Goal: Information Seeking & Learning: Learn about a topic

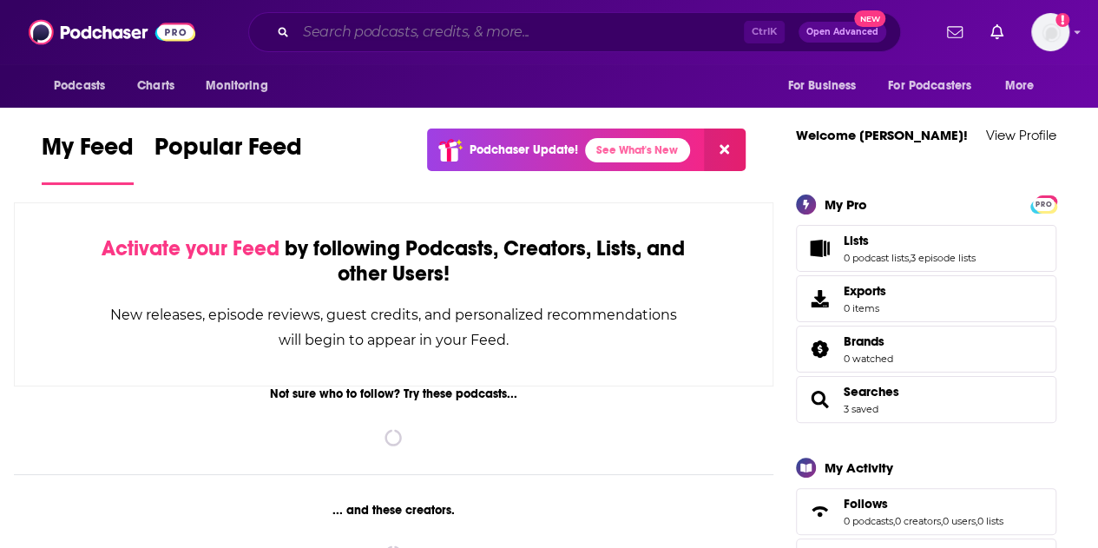
click at [465, 37] on input "Search podcasts, credits, & more..." at bounding box center [520, 32] width 448 height 28
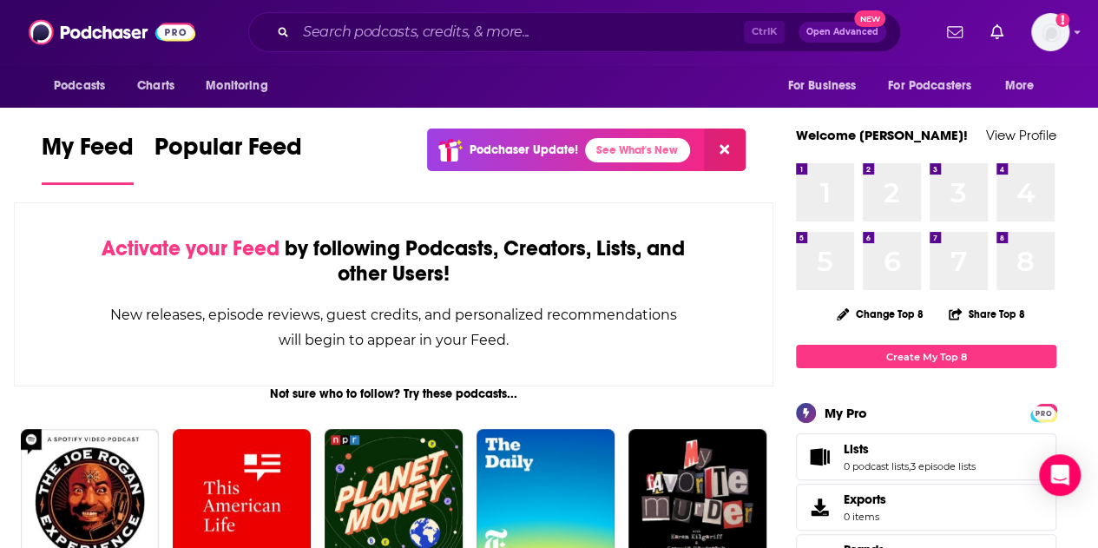
click at [660, 49] on div "Ctrl K Open Advanced New" at bounding box center [574, 32] width 653 height 40
click at [663, 25] on input "Search podcasts, credits, & more..." at bounding box center [520, 32] width 448 height 28
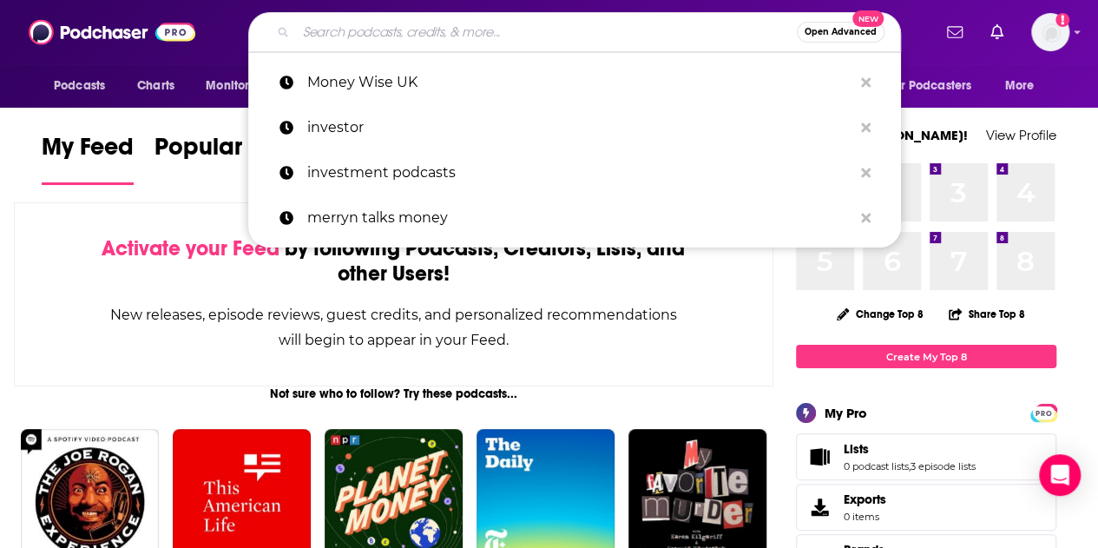
paste input "Adviser 3.0"
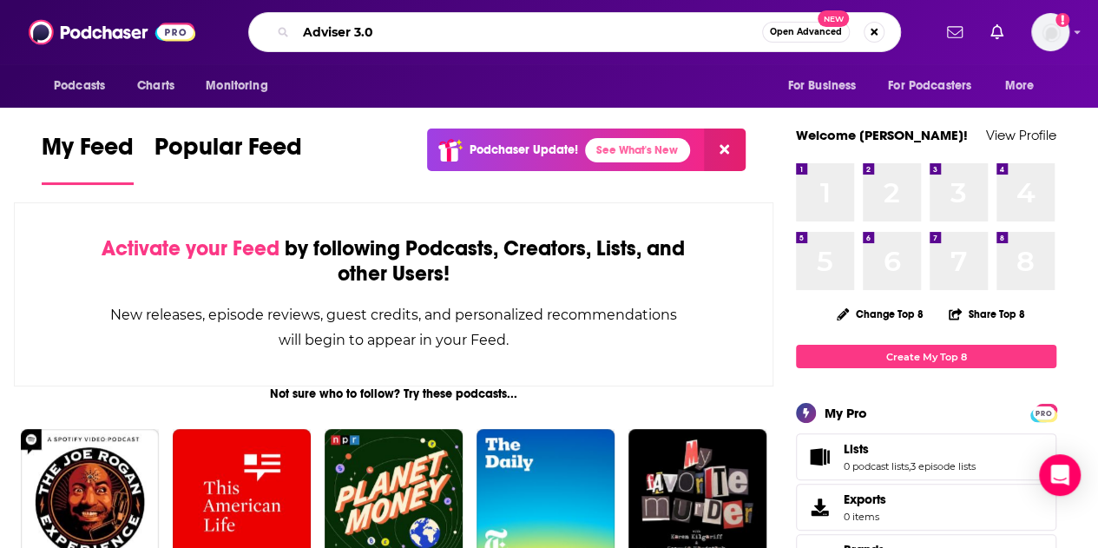
type input "Adviser 3.0"
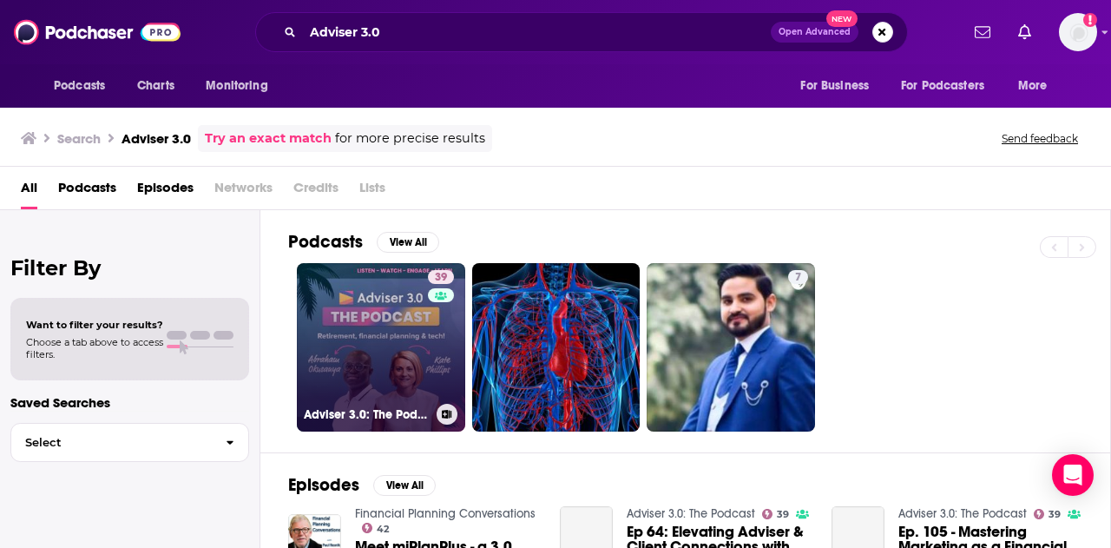
click at [324, 339] on link "39 Adviser 3.0: The Podcast" at bounding box center [381, 347] width 168 height 168
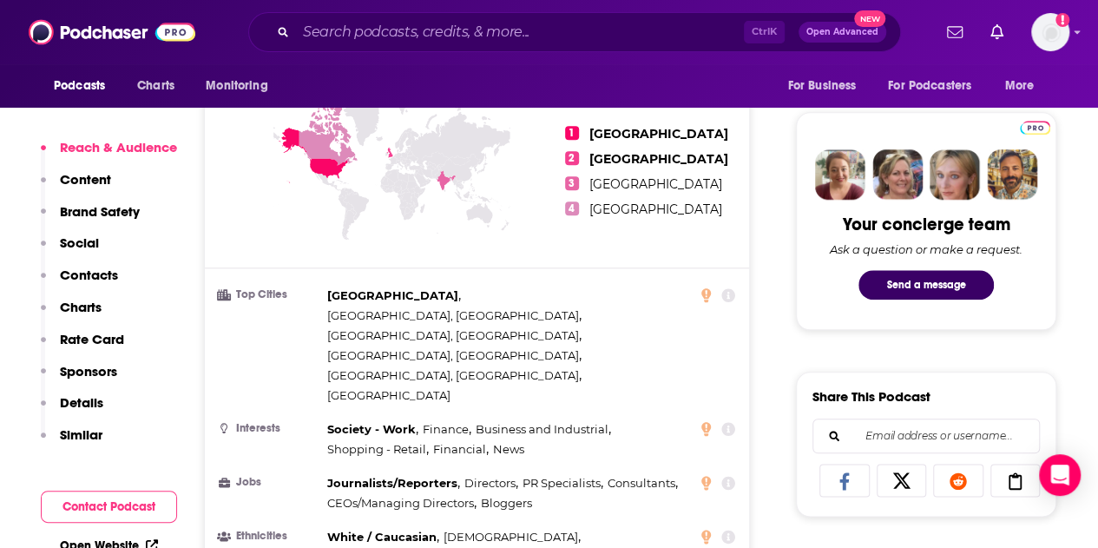
scroll to position [868, 0]
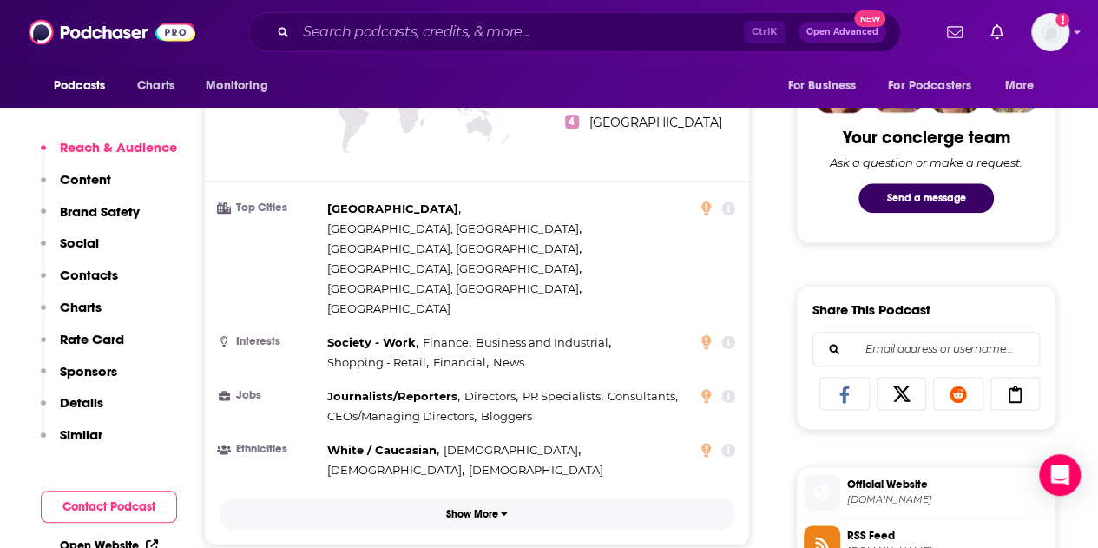
click at [463, 508] on p "Show More" at bounding box center [472, 514] width 52 height 12
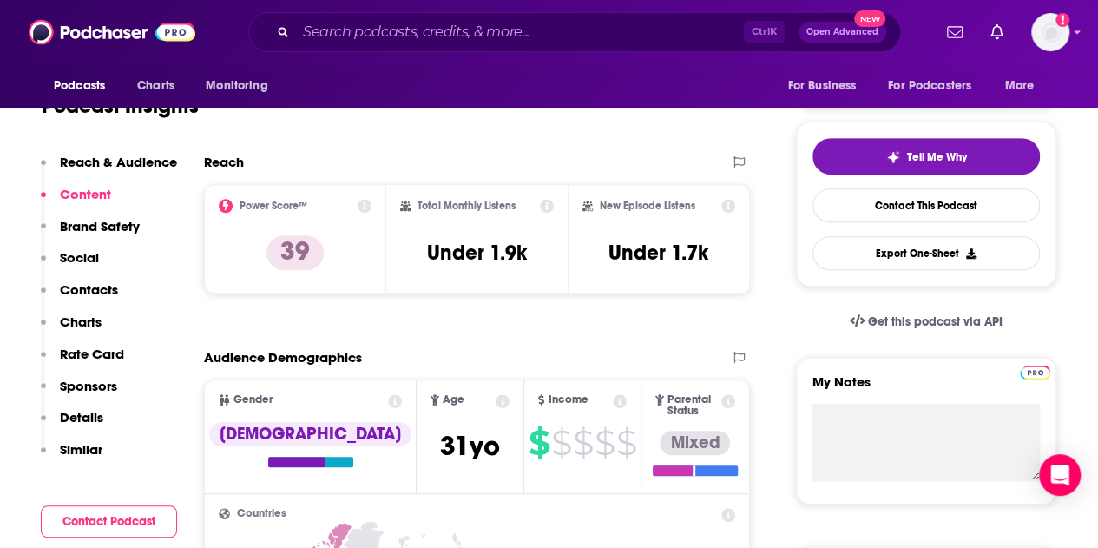
scroll to position [174, 0]
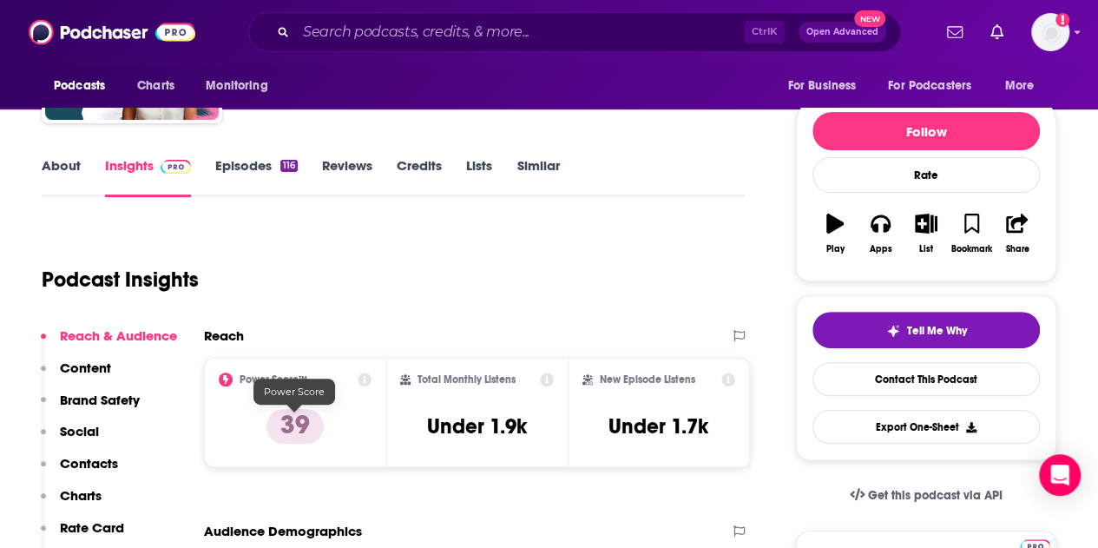
click at [297, 421] on p "39" at bounding box center [294, 426] width 57 height 35
click at [58, 168] on link "About" at bounding box center [61, 177] width 39 height 40
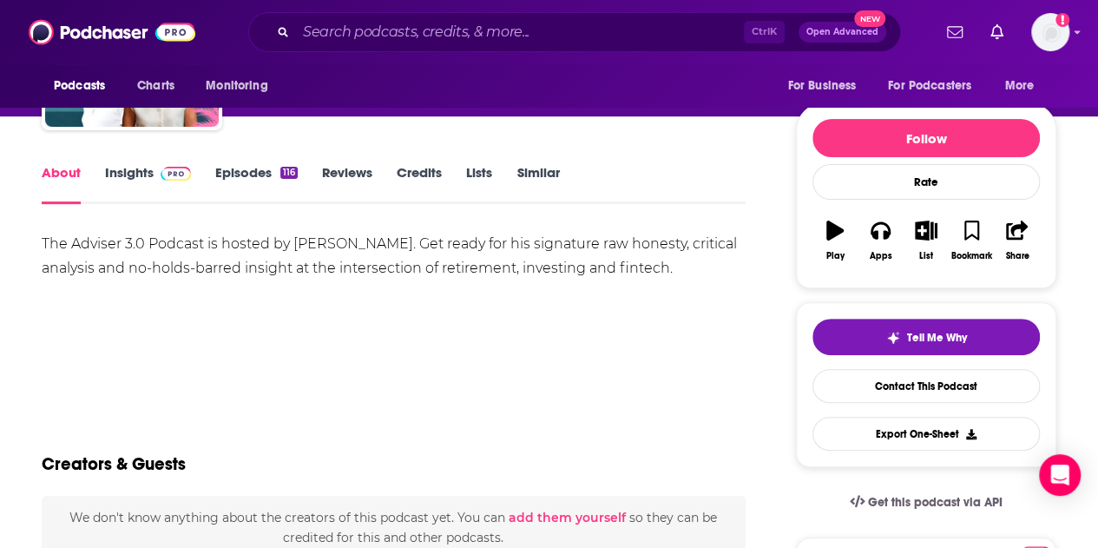
scroll to position [174, 0]
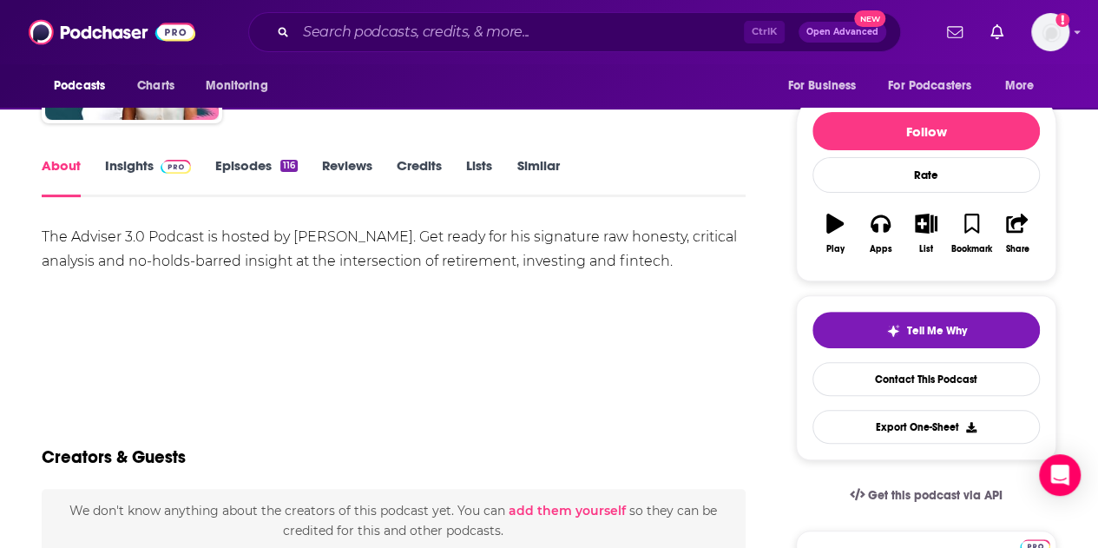
drag, startPoint x: 737, startPoint y: 266, endPoint x: 36, endPoint y: 233, distance: 701.1
copy div "The Adviser 3.0 Podcast is hosted by [PERSON_NAME]. Get ready for his signature…"
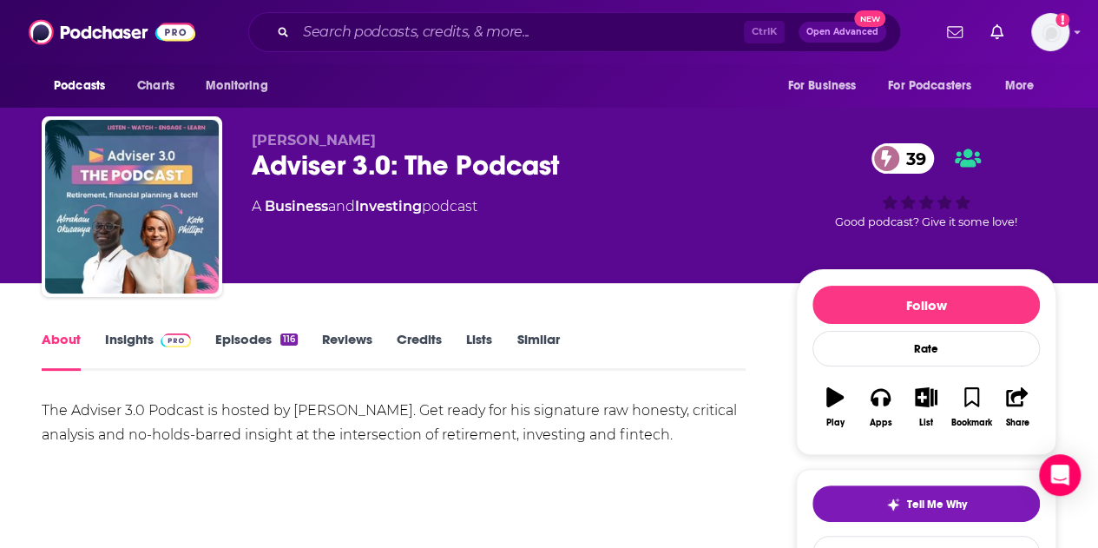
click at [128, 332] on link "Insights" at bounding box center [148, 351] width 86 height 40
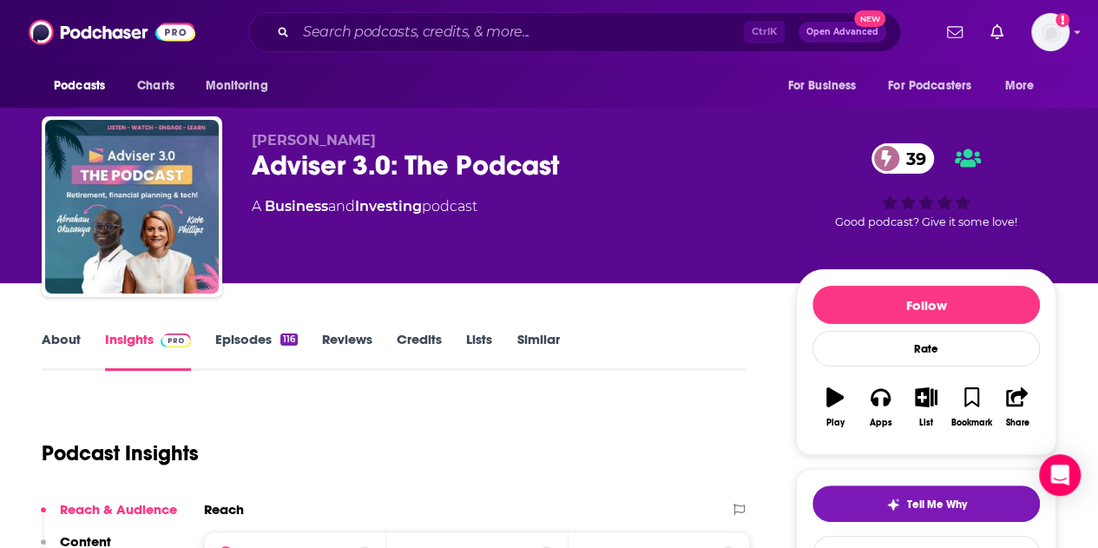
click at [124, 340] on link "Insights" at bounding box center [148, 351] width 86 height 40
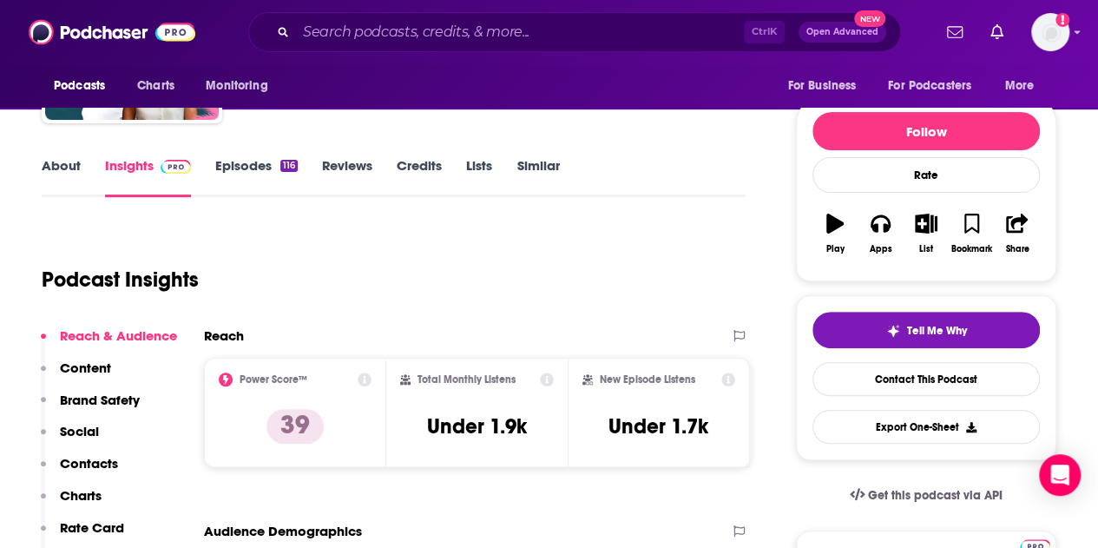
click at [229, 163] on link "Episodes 116" at bounding box center [256, 177] width 82 height 40
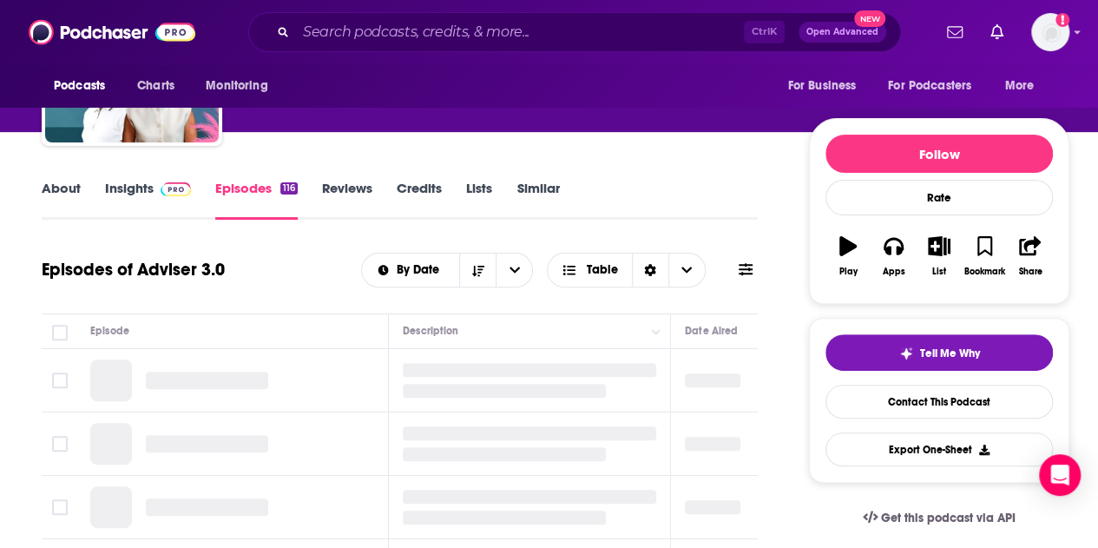
scroll to position [174, 0]
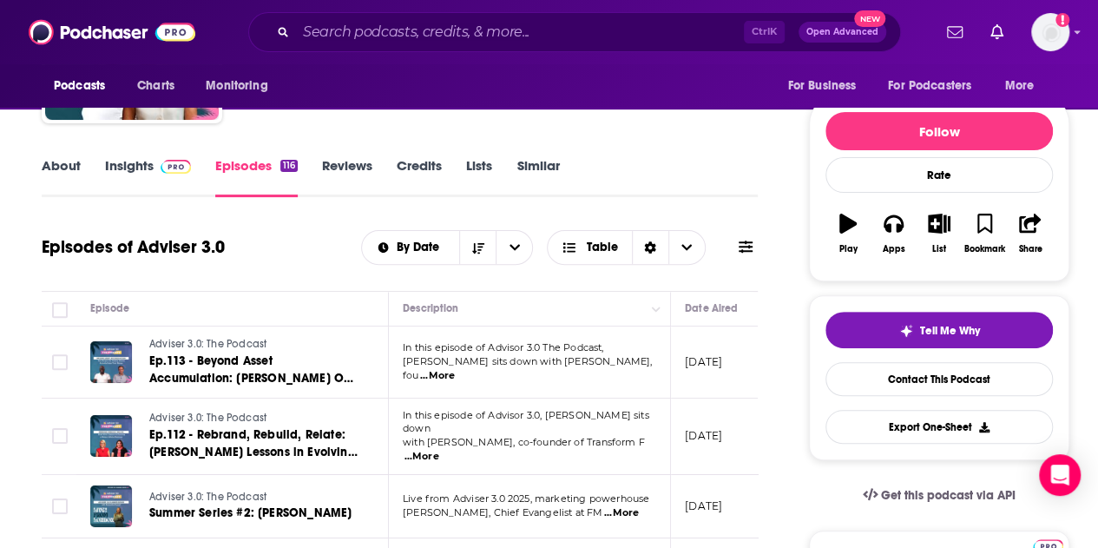
click at [455, 369] on span "...More" at bounding box center [437, 376] width 35 height 14
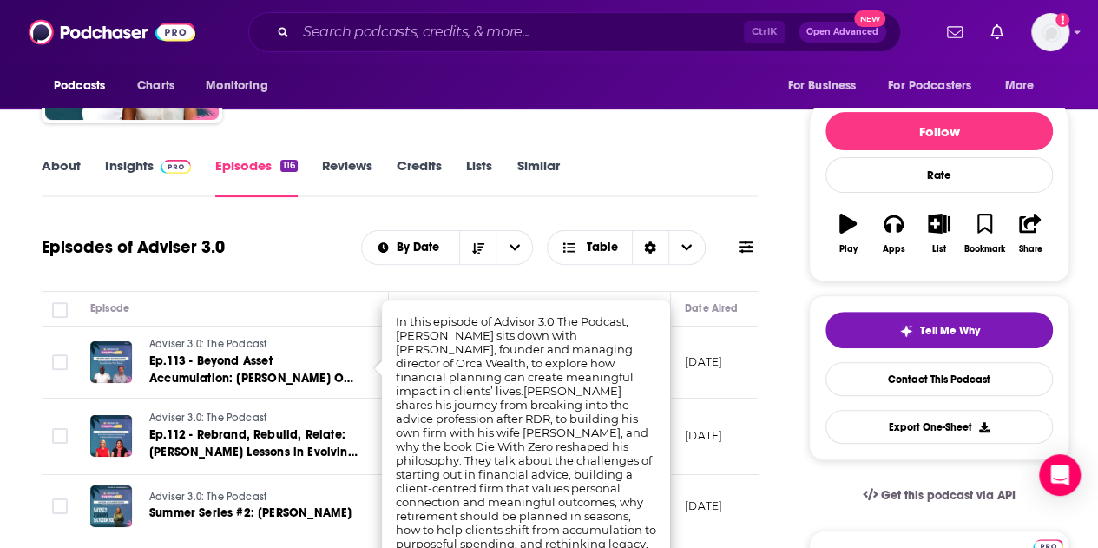
scroll to position [347, 0]
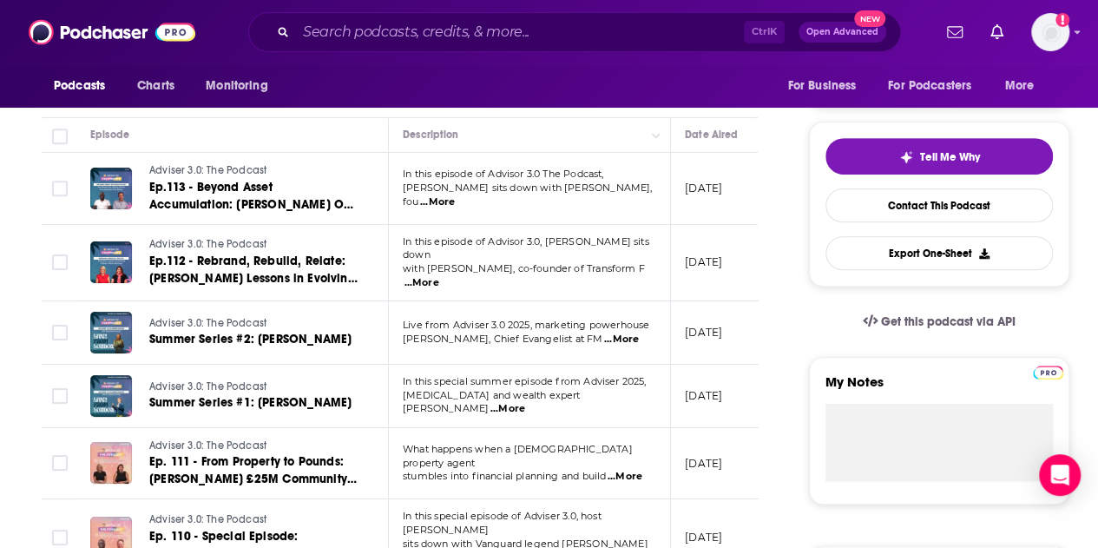
click at [439, 276] on span "...More" at bounding box center [421, 283] width 35 height 14
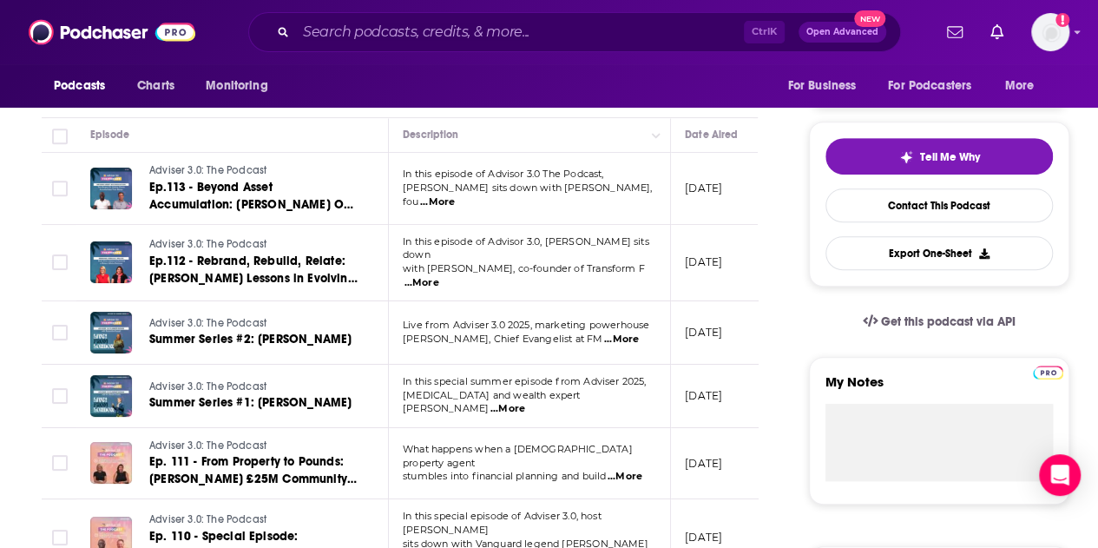
click at [621, 333] on span "...More" at bounding box center [621, 339] width 35 height 14
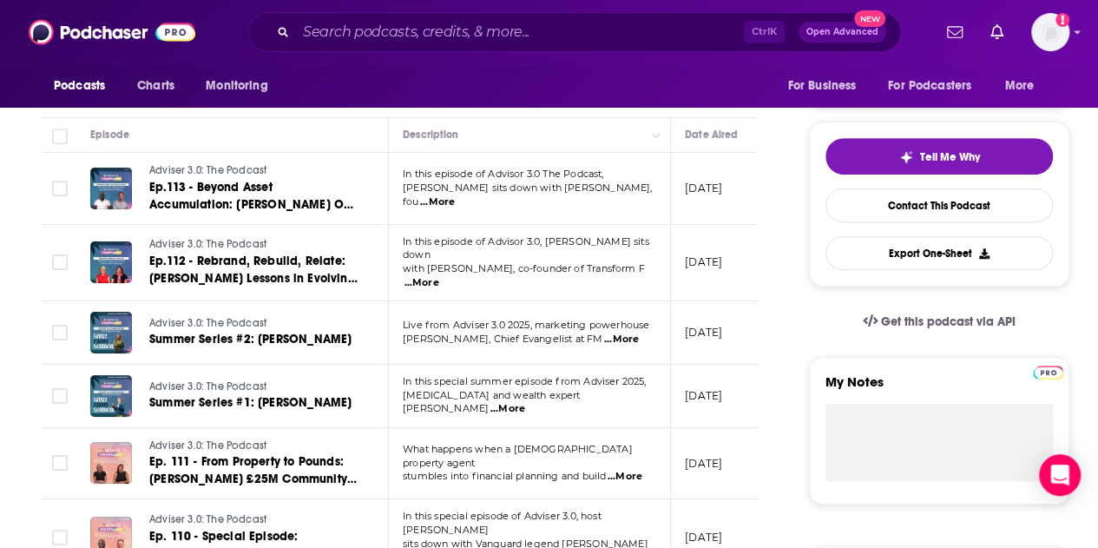
click at [525, 402] on span "...More" at bounding box center [507, 409] width 35 height 14
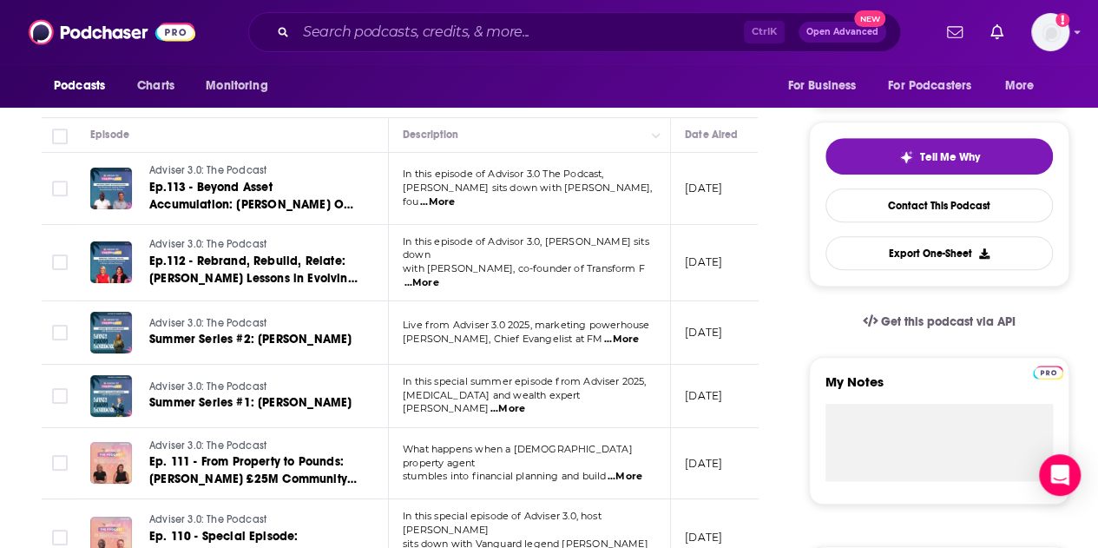
click at [525, 402] on span "...More" at bounding box center [507, 409] width 35 height 14
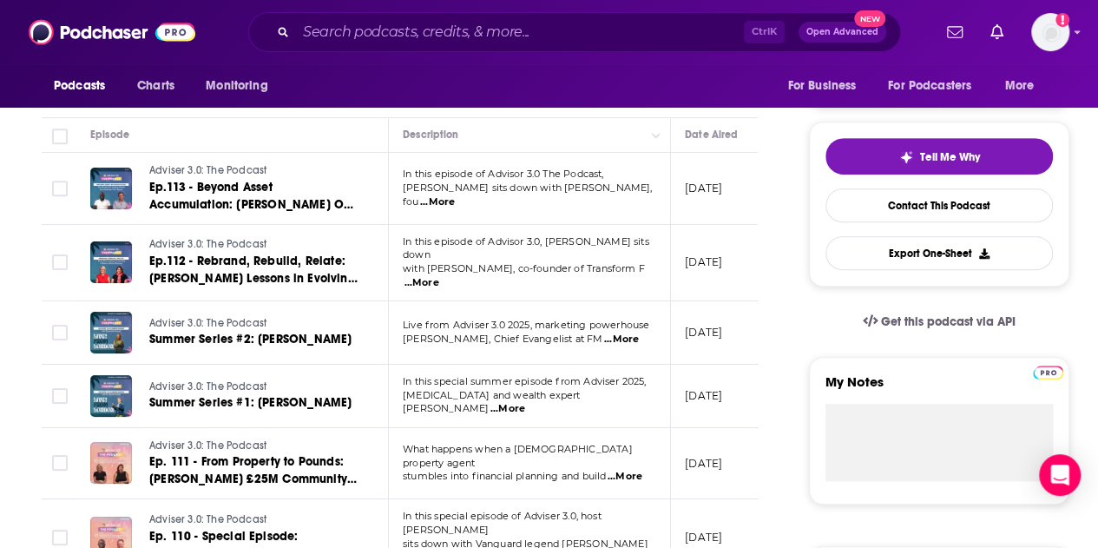
click at [632, 470] on span "...More" at bounding box center [625, 477] width 35 height 14
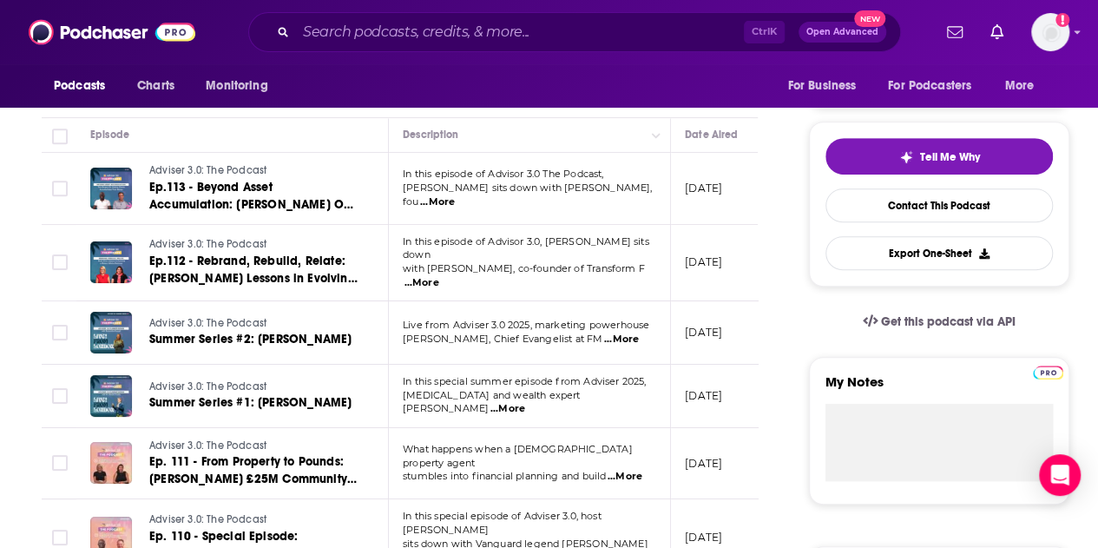
scroll to position [434, 0]
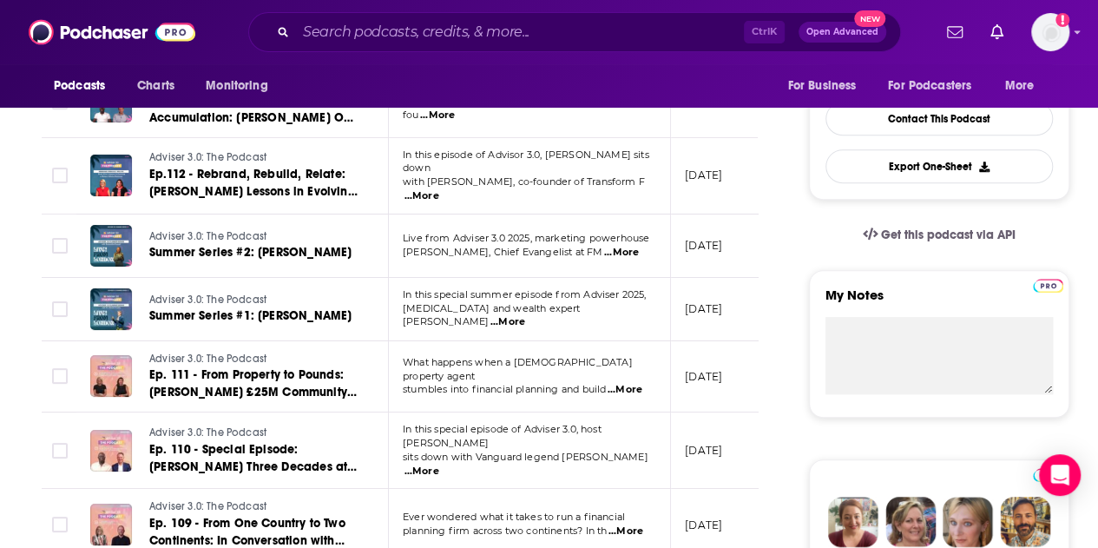
click at [633, 383] on span "...More" at bounding box center [625, 390] width 35 height 14
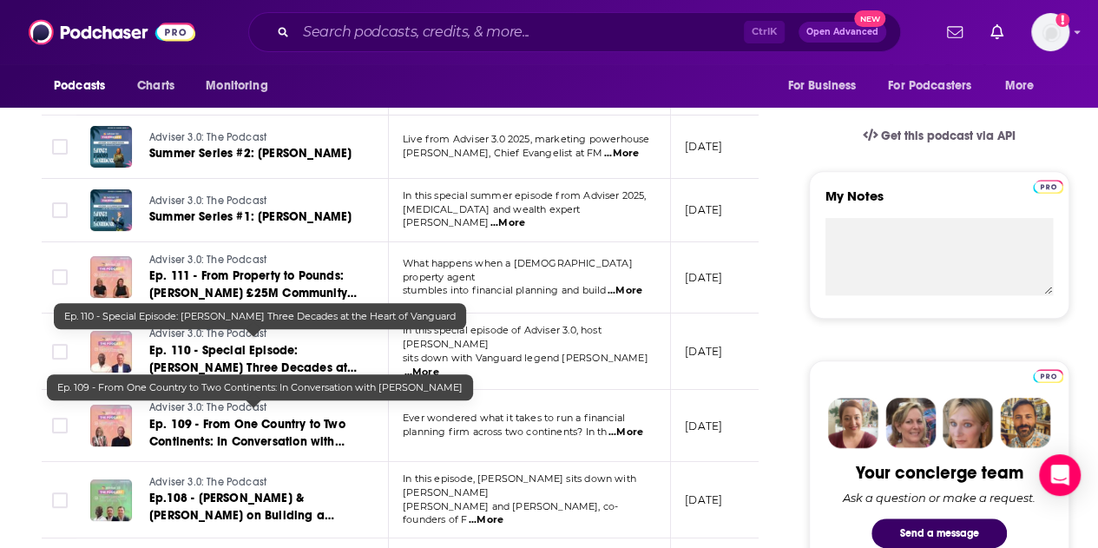
scroll to position [608, 0]
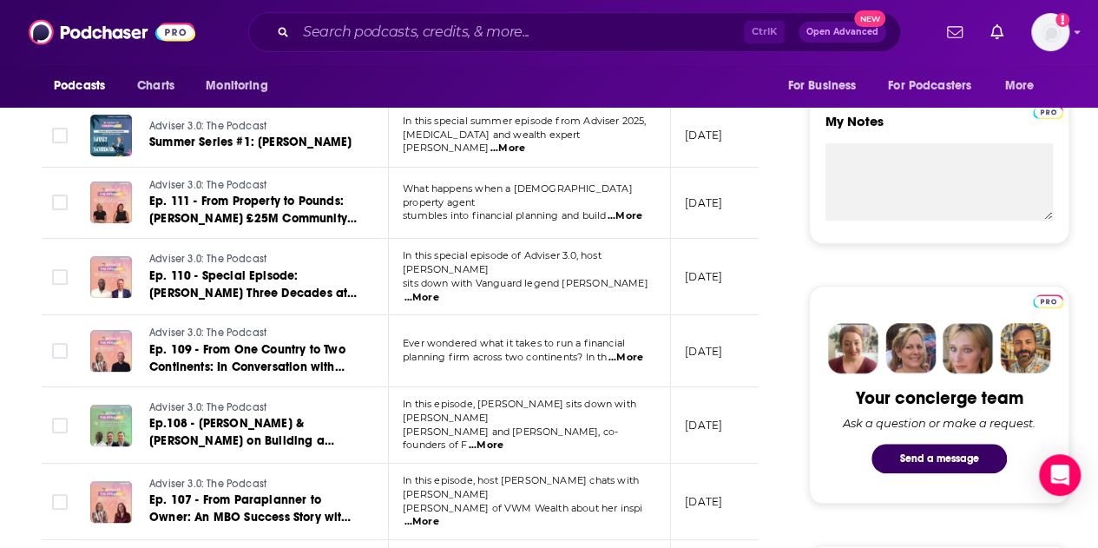
click at [439, 291] on span "...More" at bounding box center [421, 298] width 35 height 14
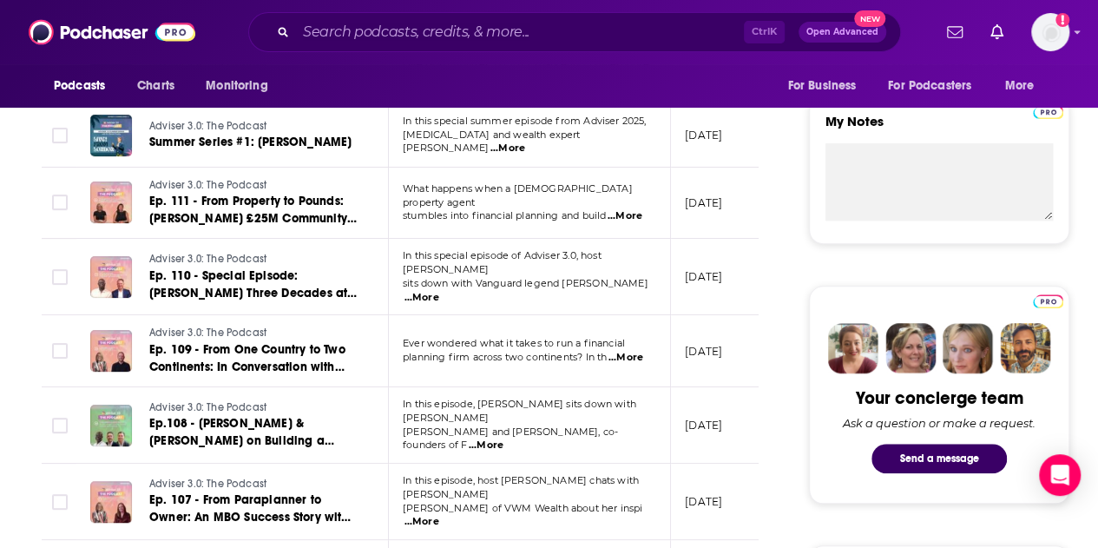
click at [637, 351] on span "...More" at bounding box center [625, 358] width 35 height 14
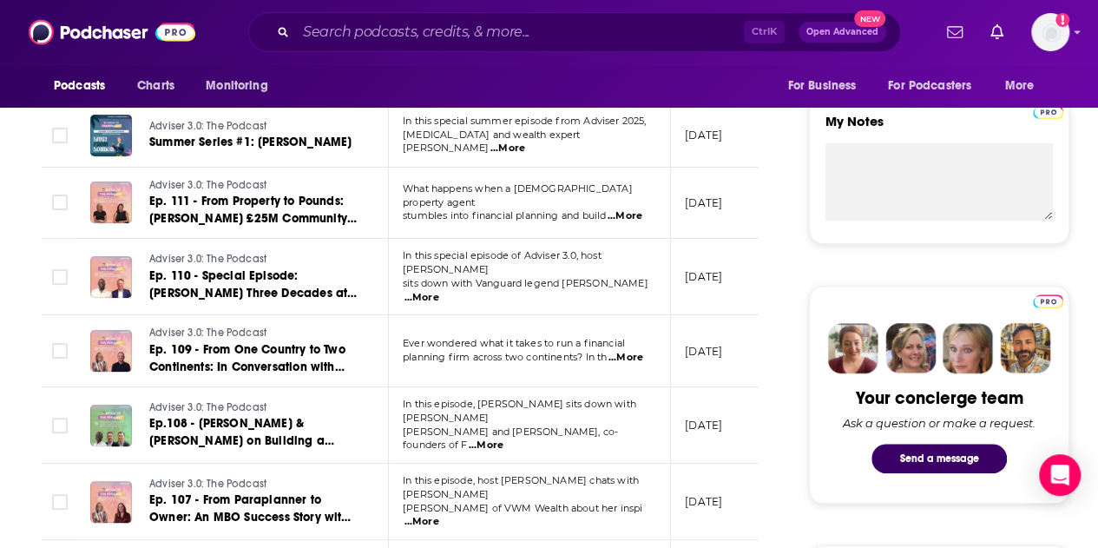
click at [503, 438] on span "...More" at bounding box center [486, 445] width 35 height 14
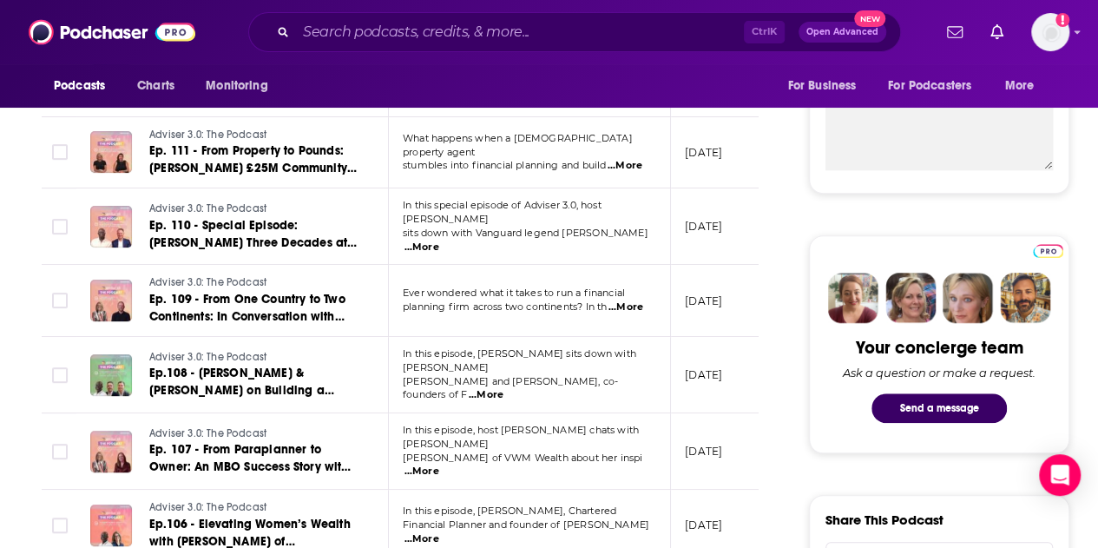
scroll to position [694, 0]
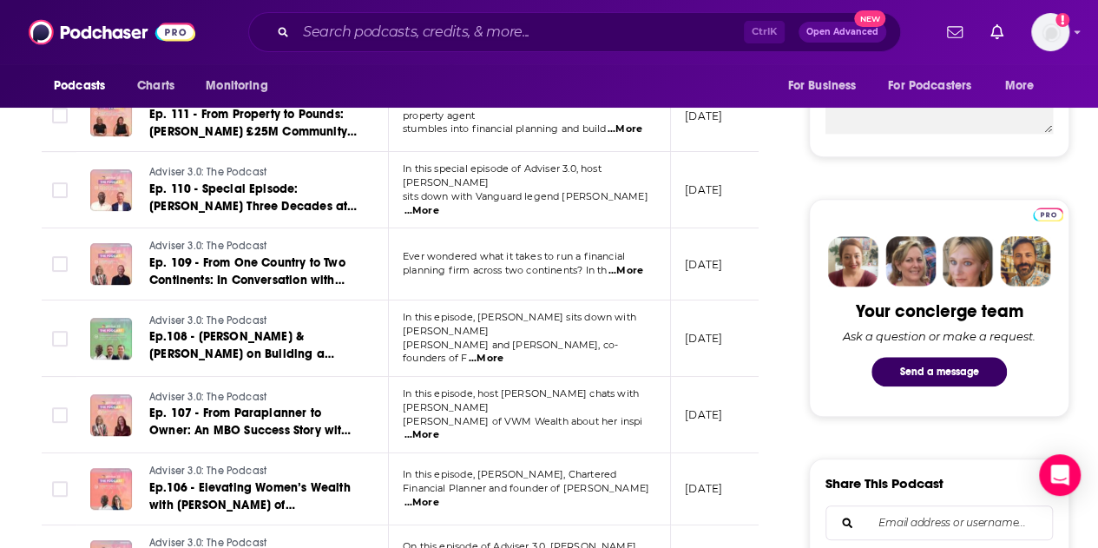
click at [439, 428] on span "...More" at bounding box center [421, 435] width 35 height 14
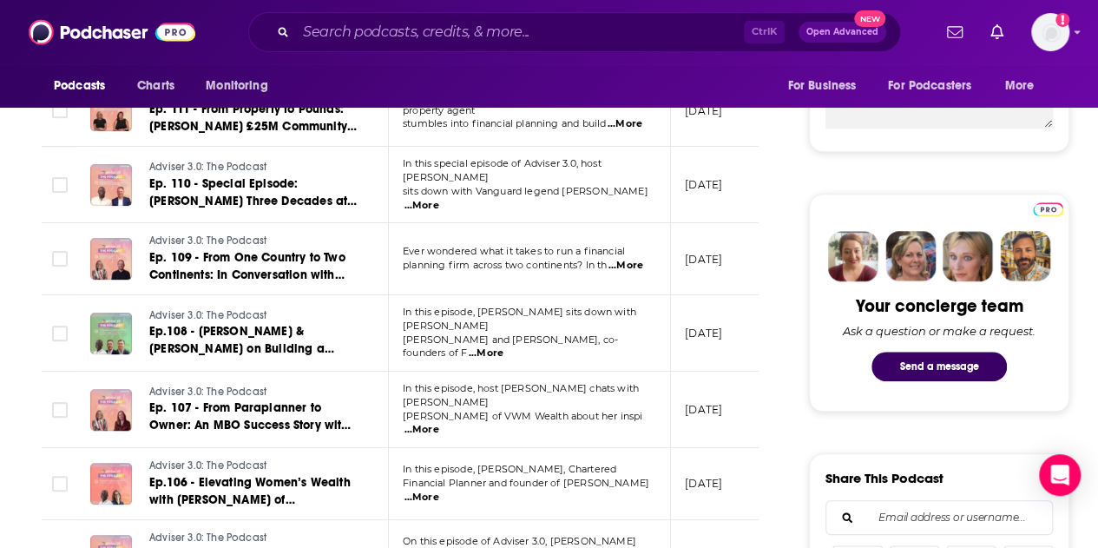
scroll to position [781, 0]
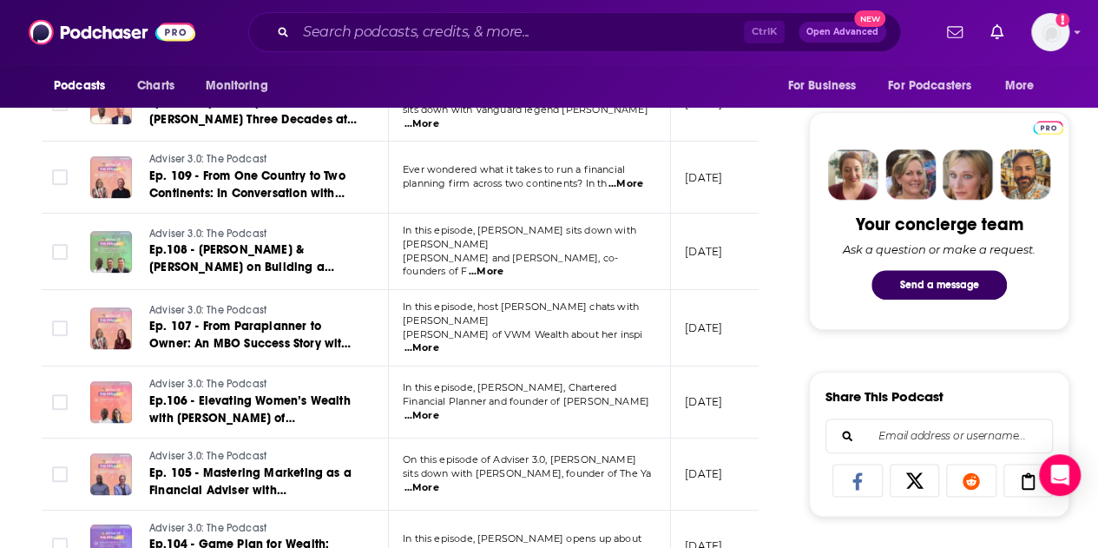
click at [439, 409] on span "...More" at bounding box center [421, 416] width 35 height 14
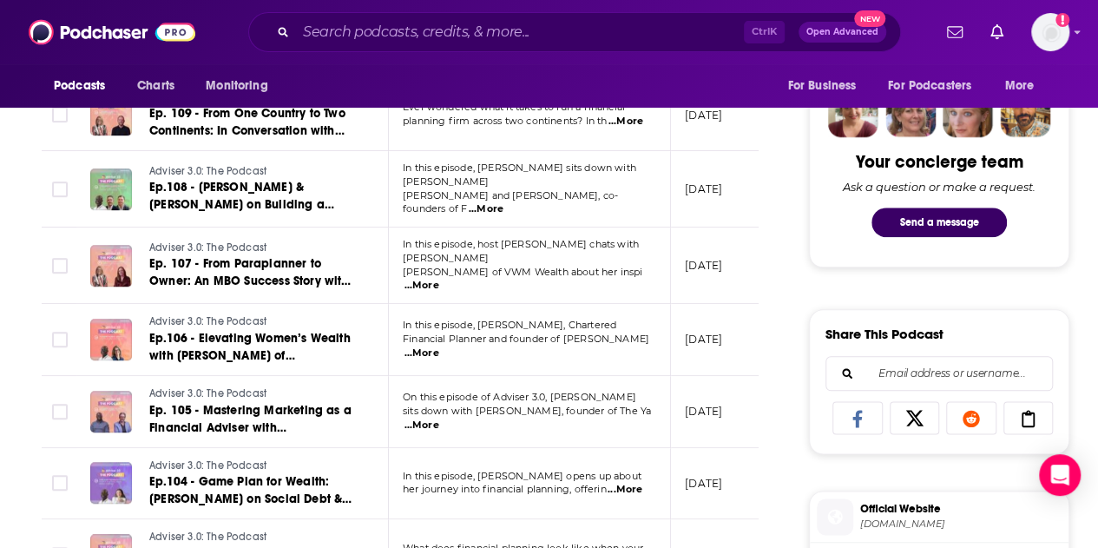
scroll to position [868, 0]
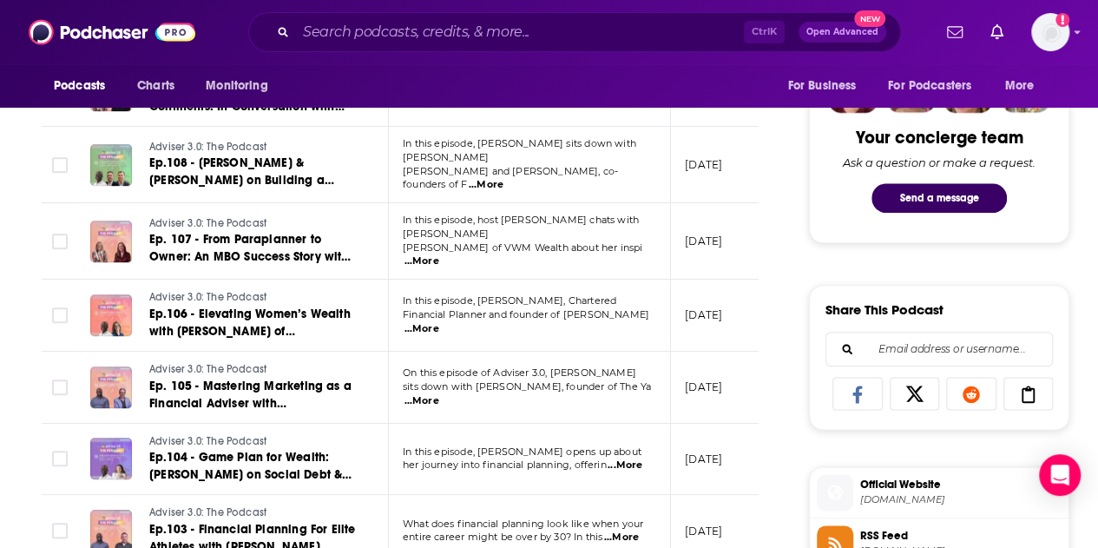
click at [439, 394] on span "...More" at bounding box center [421, 401] width 35 height 14
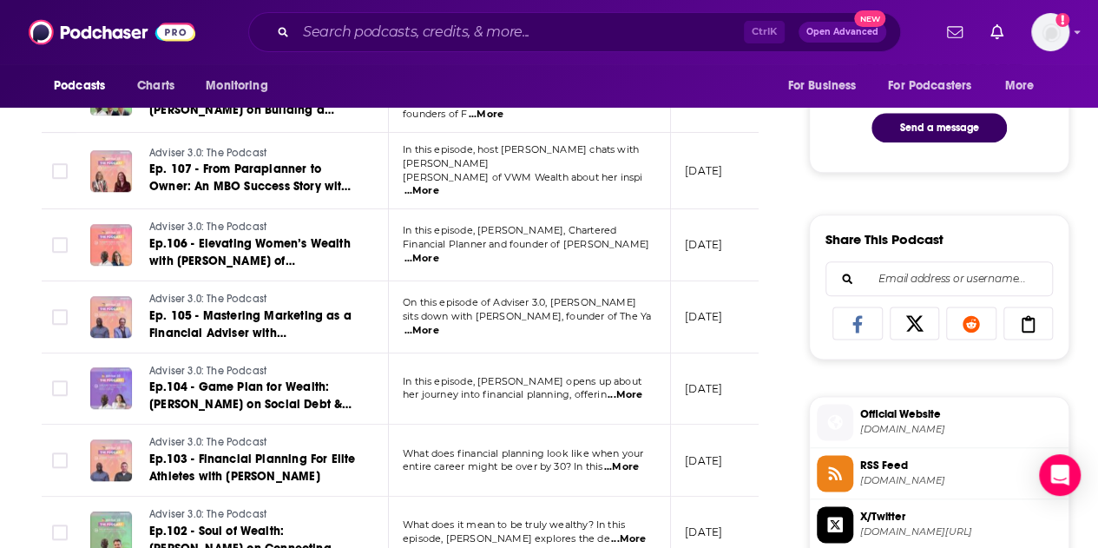
scroll to position [955, 0]
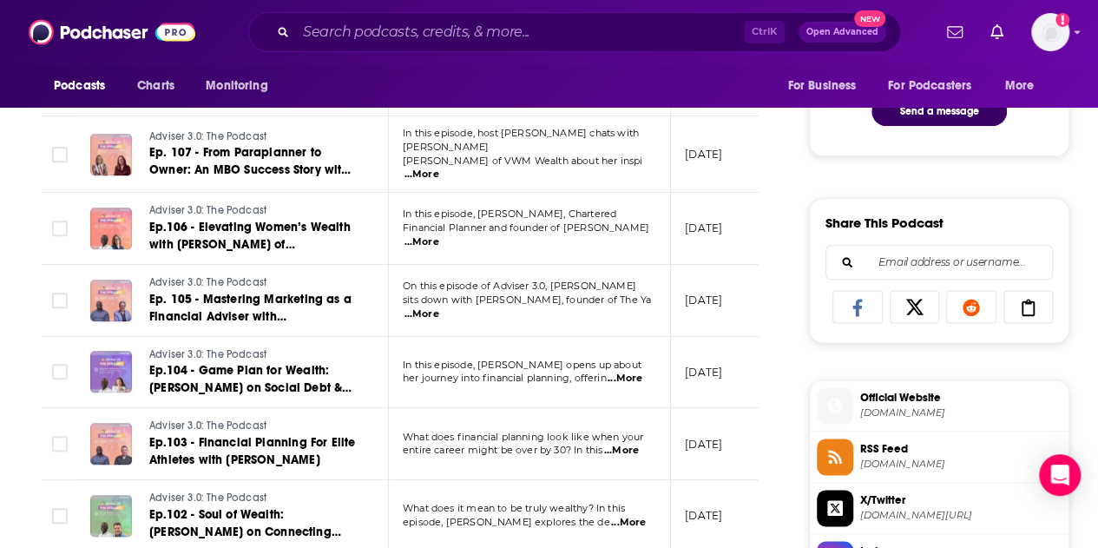
click at [630, 371] on span "...More" at bounding box center [625, 378] width 35 height 14
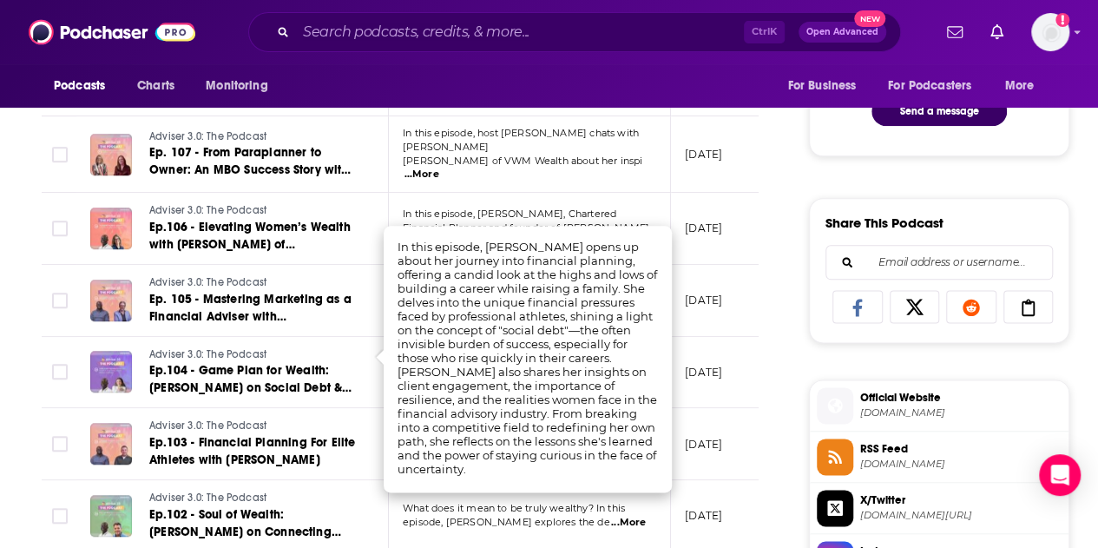
click at [831, 355] on div "Follow Rate Play Apps List Bookmark Share Tell Me Why Contact This Podcast Expo…" at bounding box center [939, 475] width 260 height 2323
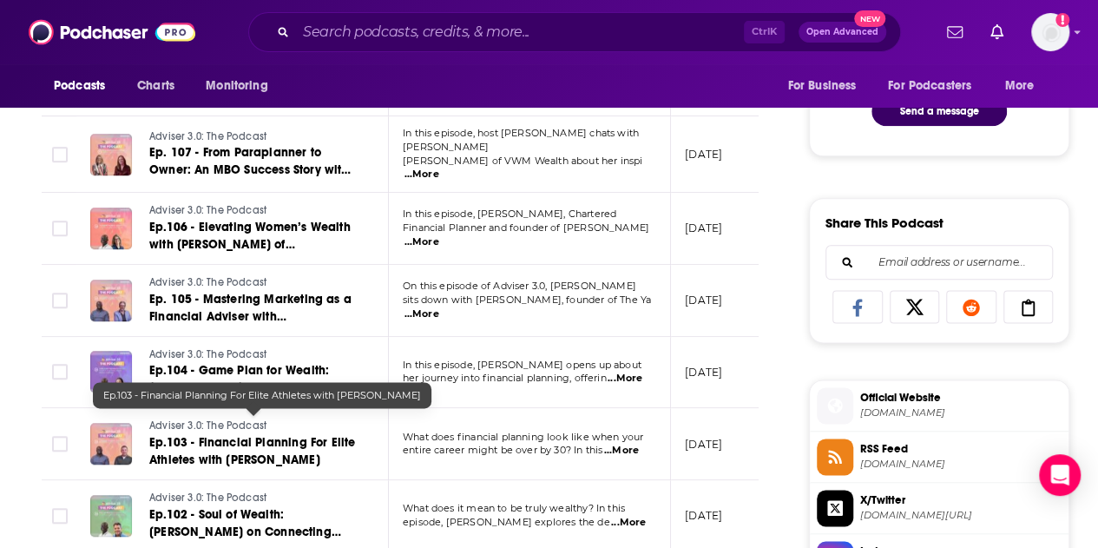
scroll to position [1041, 0]
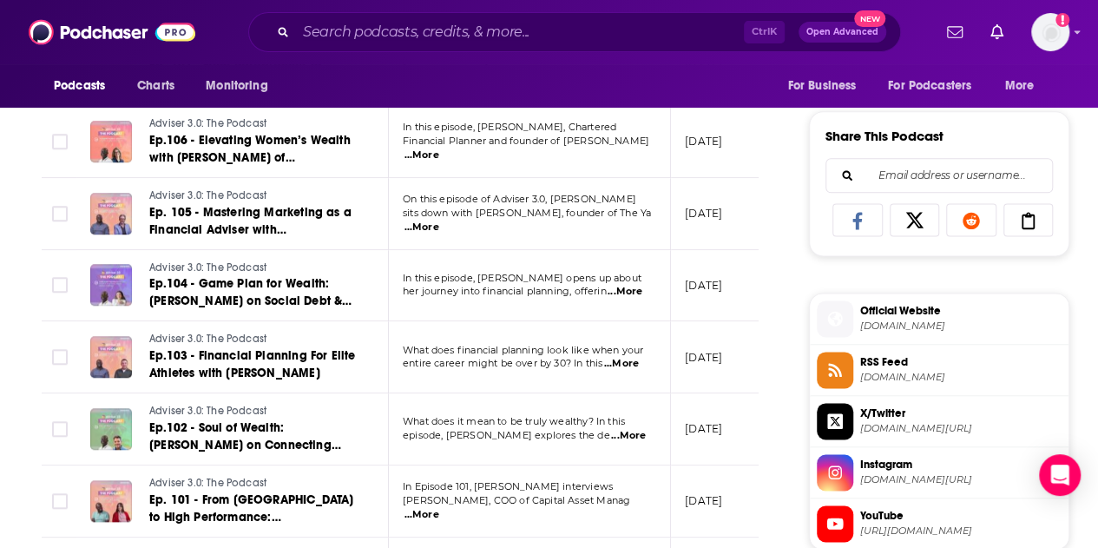
click at [624, 429] on span "...More" at bounding box center [628, 436] width 35 height 14
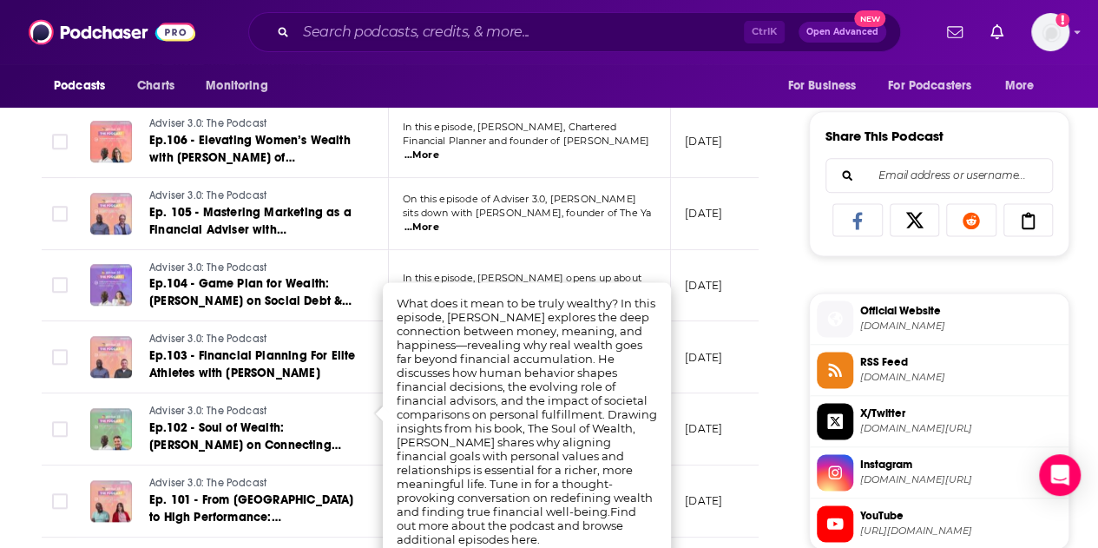
click at [785, 449] on div "About Insights Episodes 116 Reviews Credits Lists Similar Episodes of Adviser 3…" at bounding box center [411, 426] width 795 height 2278
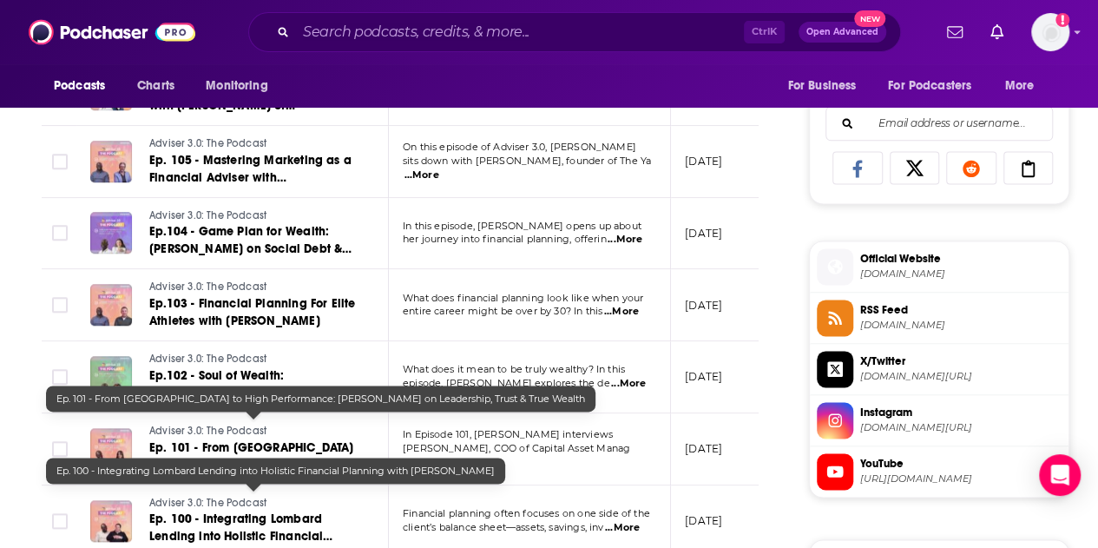
scroll to position [1215, 0]
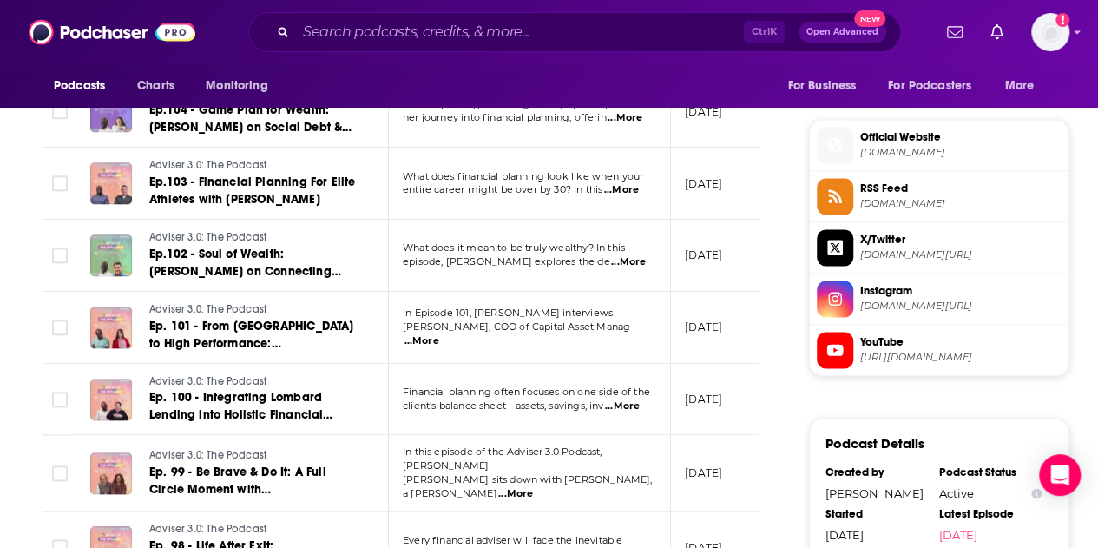
click at [439, 334] on span "...More" at bounding box center [421, 341] width 35 height 14
click at [874, 399] on div "Follow Rate Play Apps List Bookmark Share Tell Me Why Contact This Podcast Expo…" at bounding box center [939, 215] width 260 height 2323
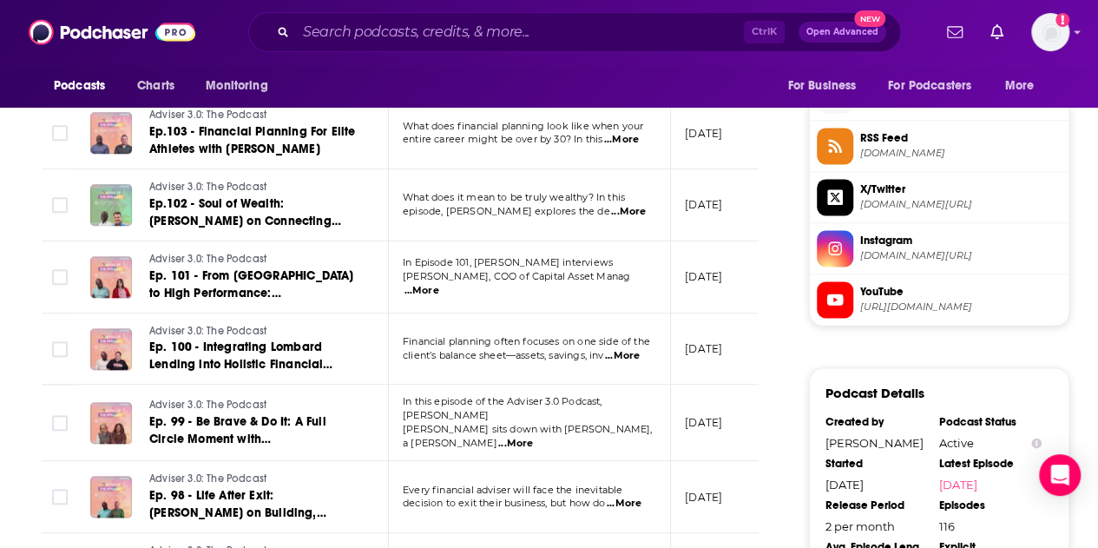
scroll to position [1302, 0]
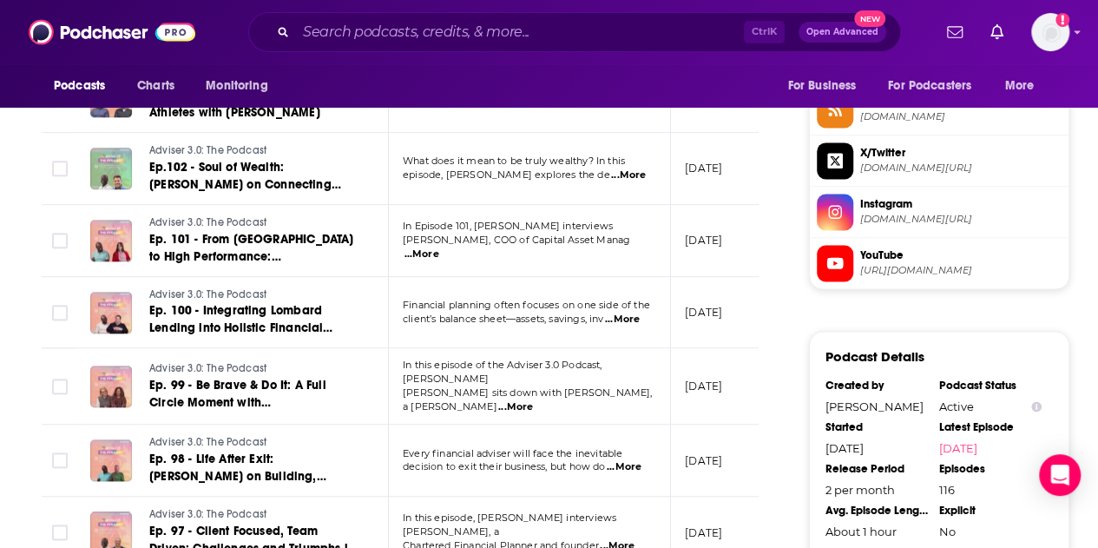
click at [533, 400] on span "...More" at bounding box center [515, 407] width 35 height 14
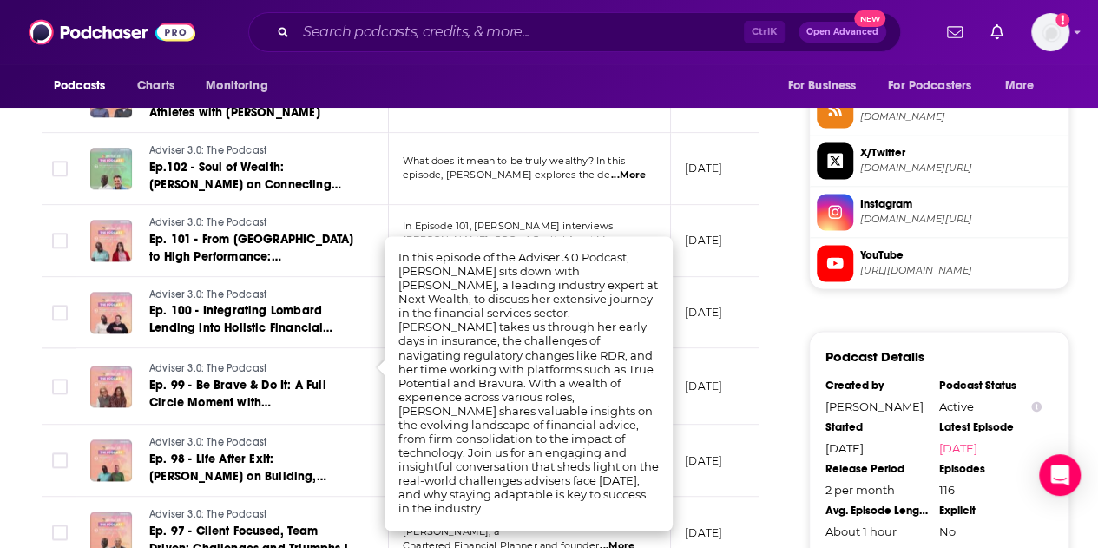
click at [825, 306] on div "Follow Rate Play Apps List Bookmark Share Tell Me Why Contact This Podcast Expo…" at bounding box center [939, 128] width 260 height 2323
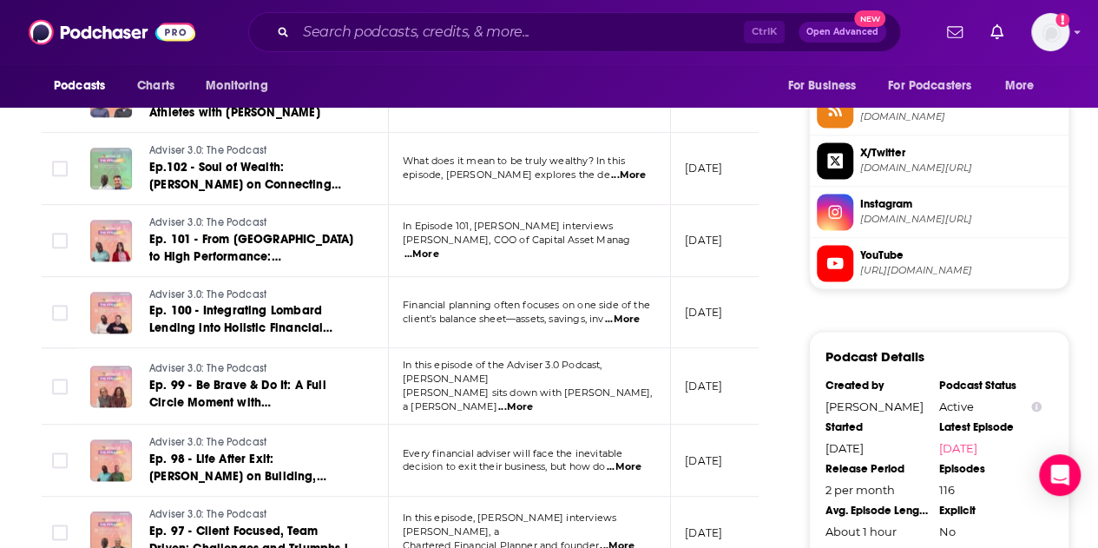
click at [636, 460] on span "...More" at bounding box center [624, 467] width 35 height 14
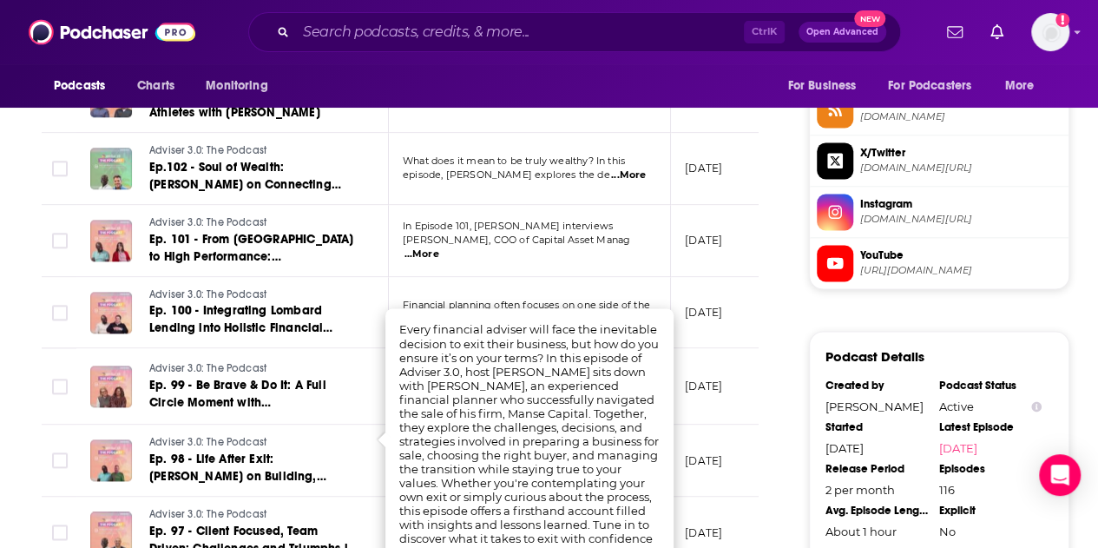
click at [840, 308] on div "Follow Rate Play Apps List Bookmark Share Tell Me Why Contact This Podcast Expo…" at bounding box center [939, 128] width 260 height 2323
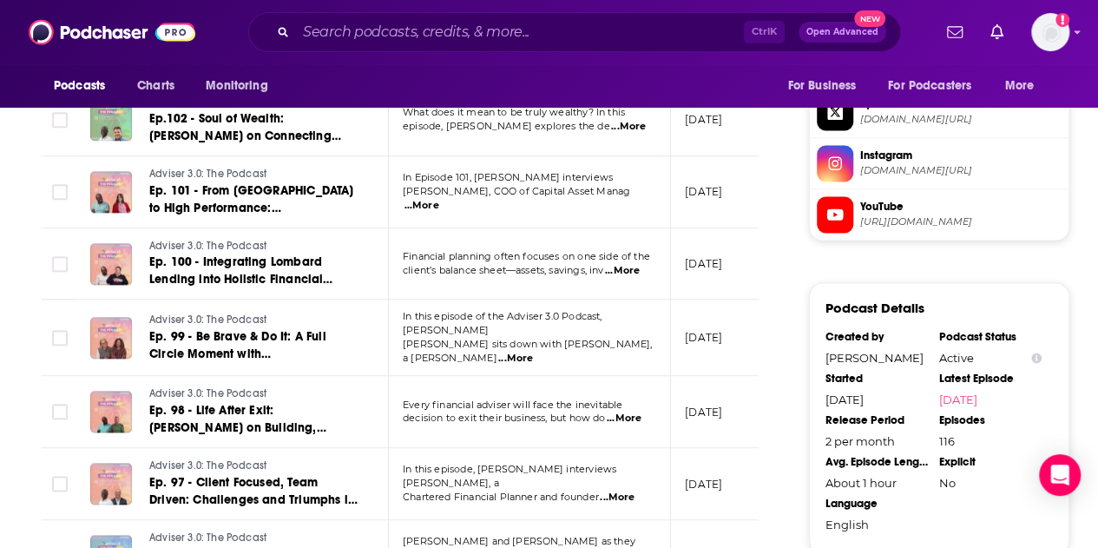
scroll to position [1389, 0]
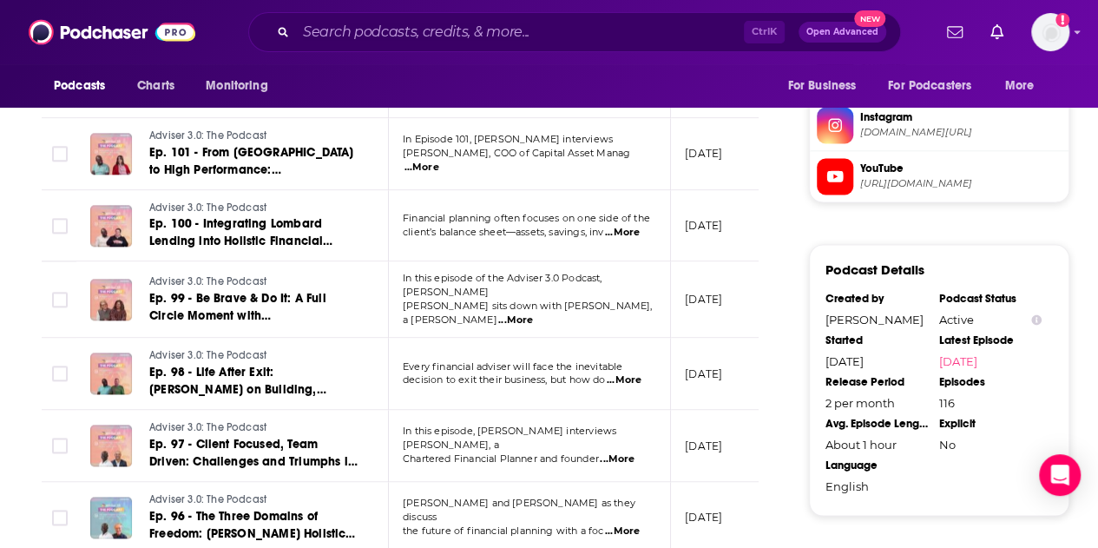
click at [634, 452] on span "...More" at bounding box center [617, 459] width 35 height 14
click at [817, 227] on div "Follow Rate Play Apps List Bookmark Share Tell Me Why Contact This Podcast Expo…" at bounding box center [939, 41] width 260 height 2323
click at [633, 524] on span "...More" at bounding box center [622, 531] width 35 height 14
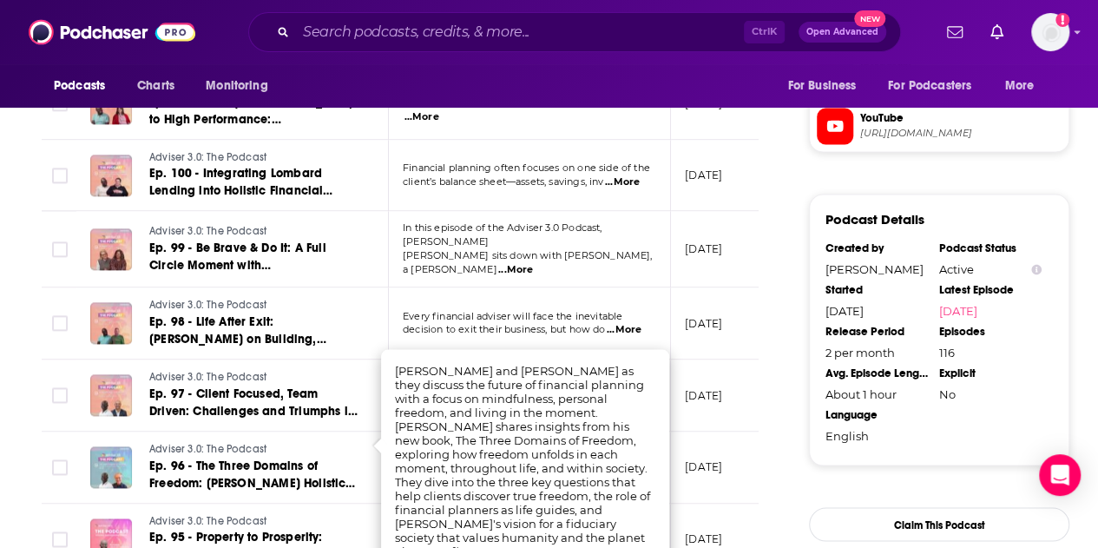
scroll to position [1475, 0]
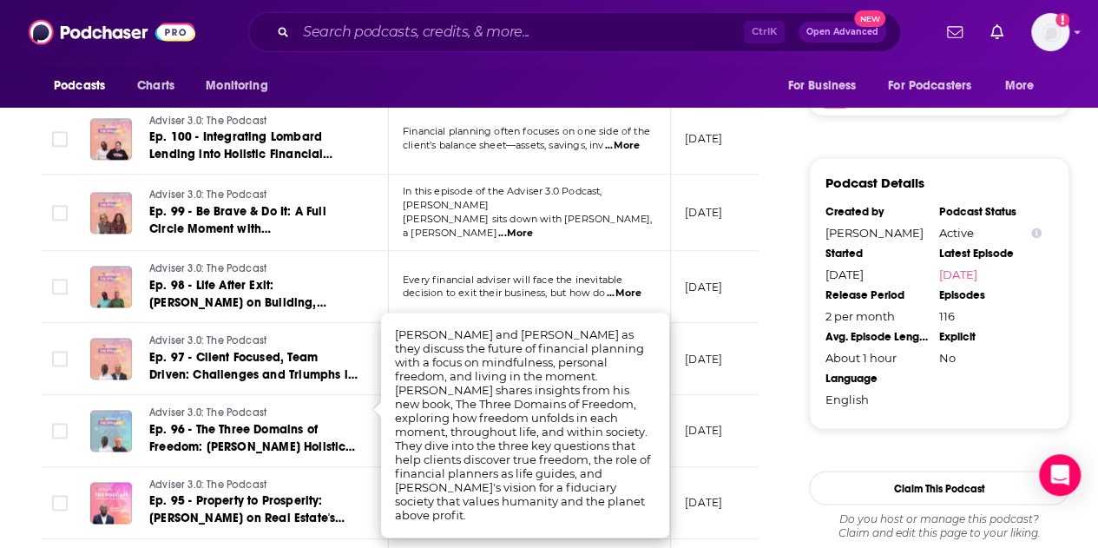
click at [842, 446] on div "Podcast Details Created by [PERSON_NAME] Podcast Status Active Started [DATE] L…" at bounding box center [939, 313] width 260 height 313
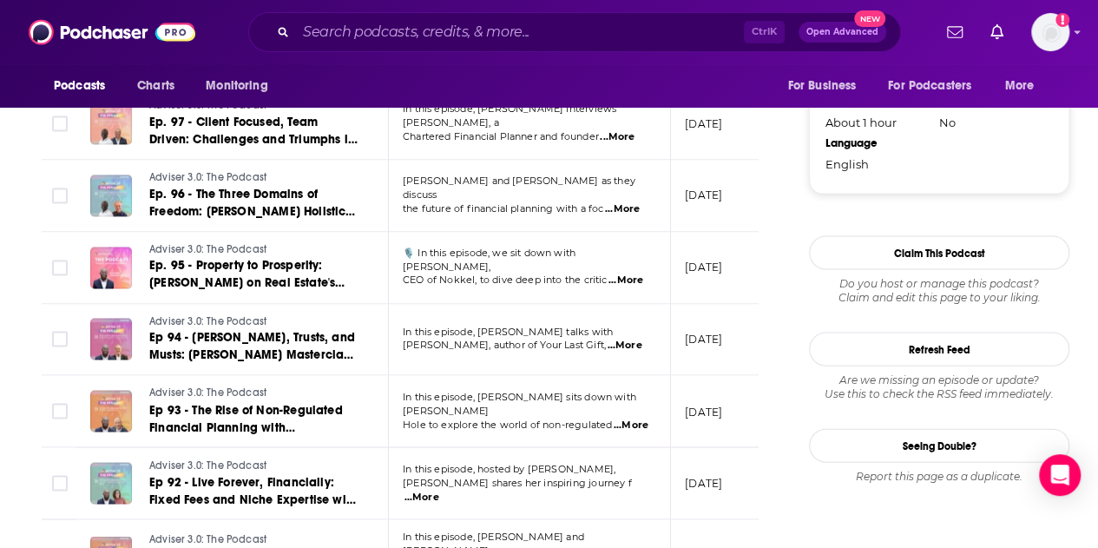
scroll to position [1736, 0]
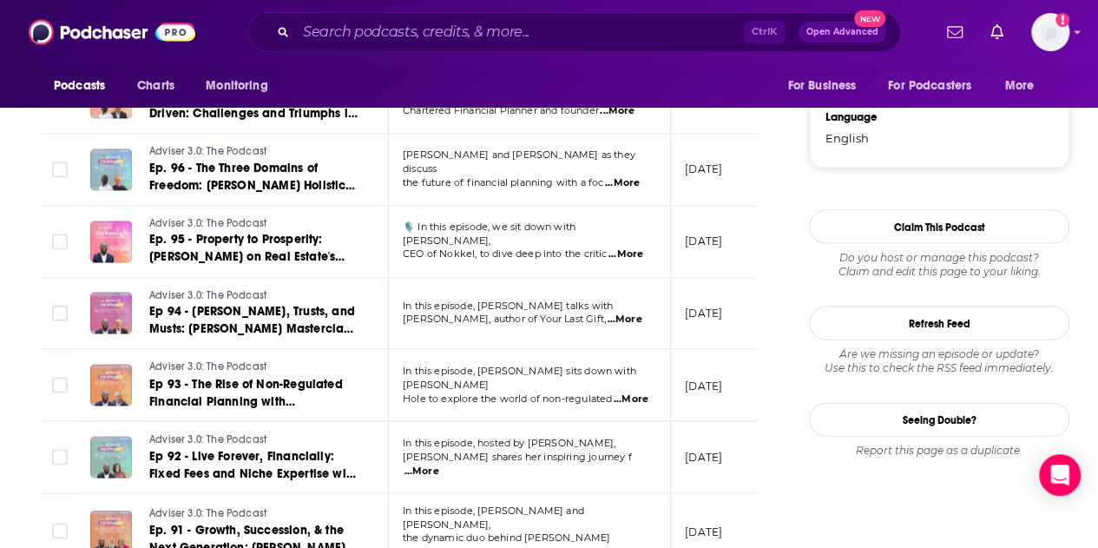
click at [633, 392] on span "...More" at bounding box center [631, 399] width 35 height 14
click at [851, 197] on div "Podcast Details Created by [PERSON_NAME] Podcast Status Active Started [DATE] L…" at bounding box center [939, 53] width 260 height 313
click at [439, 464] on span "...More" at bounding box center [421, 471] width 35 height 14
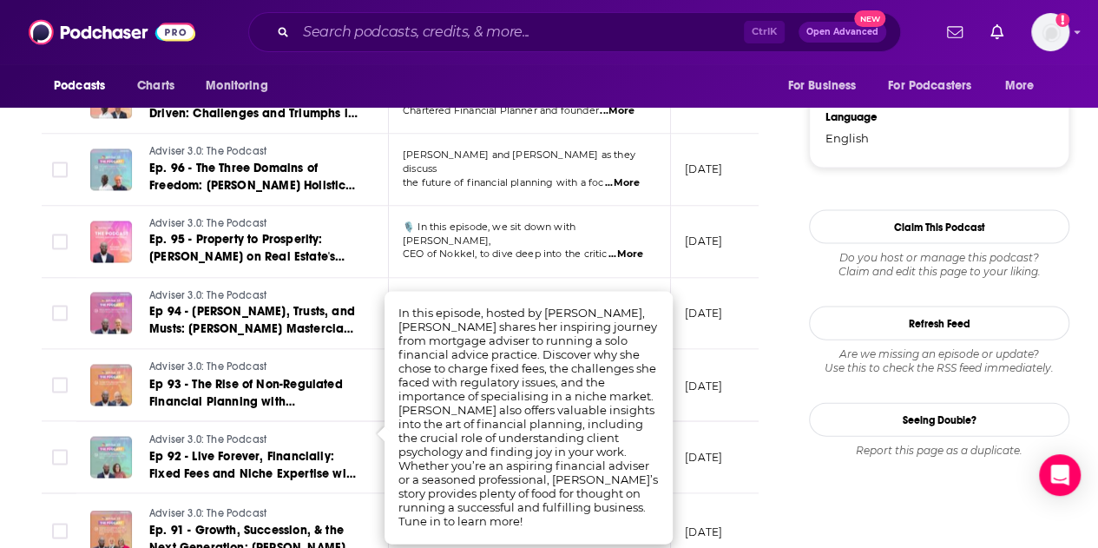
click at [923, 201] on div "Podcast Details Created by [PERSON_NAME] Podcast Status Active Started [DATE] L…" at bounding box center [939, 53] width 260 height 313
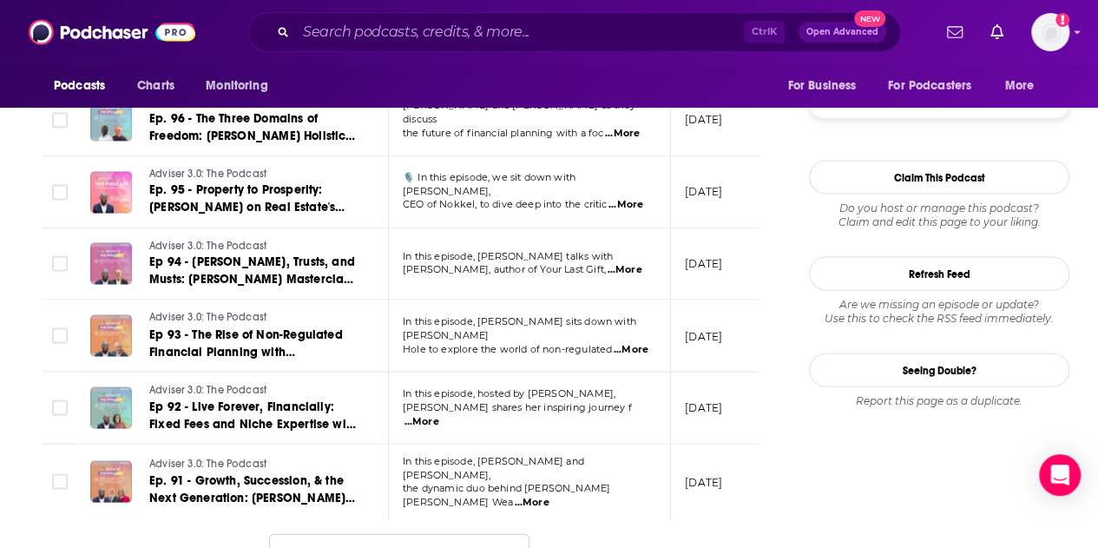
scroll to position [1823, 0]
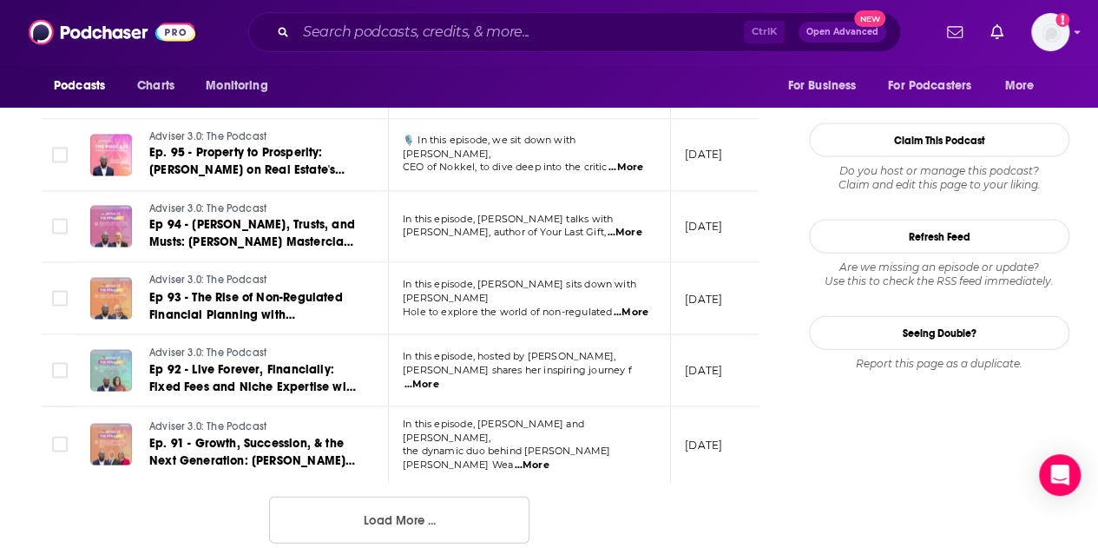
click at [549, 458] on span "...More" at bounding box center [531, 465] width 35 height 14
drag, startPoint x: 805, startPoint y: 216, endPoint x: 681, endPoint y: 277, distance: 138.2
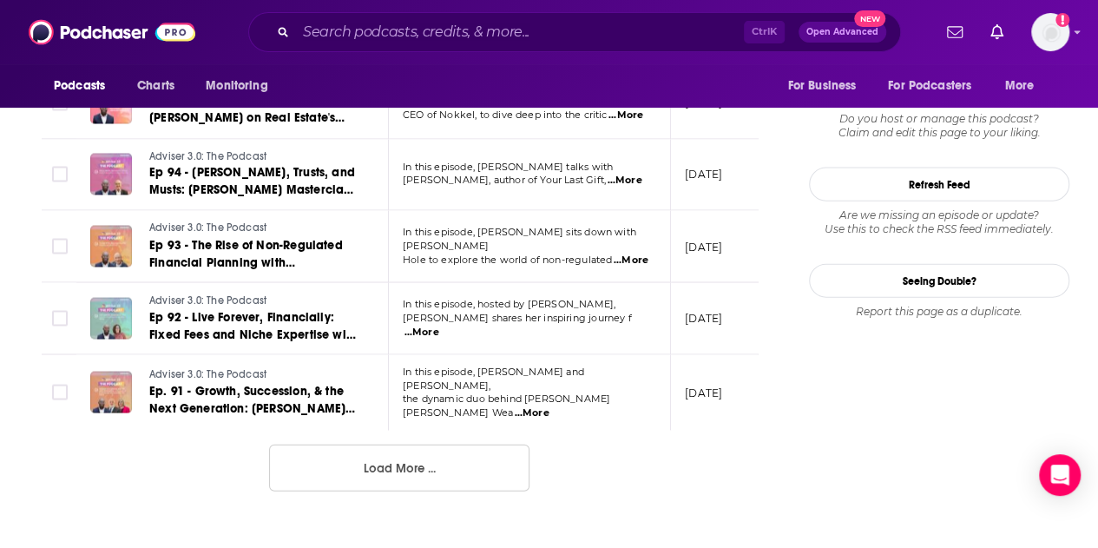
scroll to position [1909, 0]
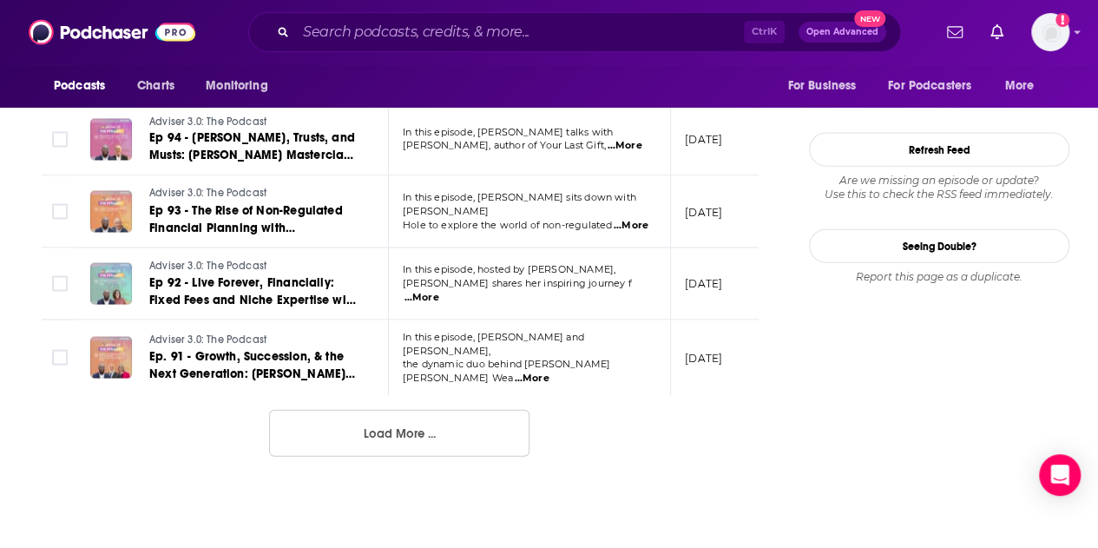
click at [431, 419] on button "Load More ..." at bounding box center [399, 433] width 260 height 47
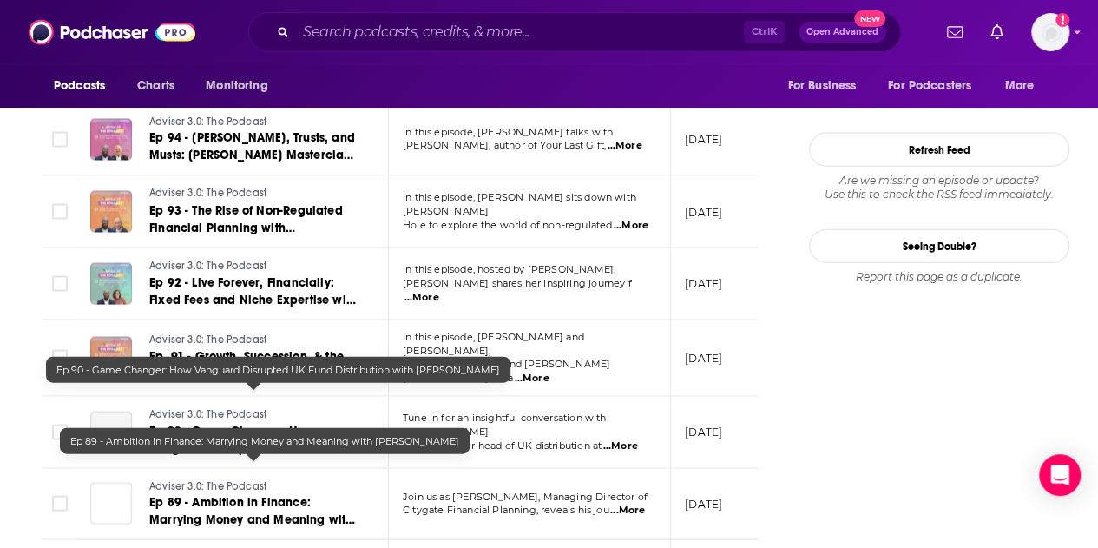
scroll to position [1996, 0]
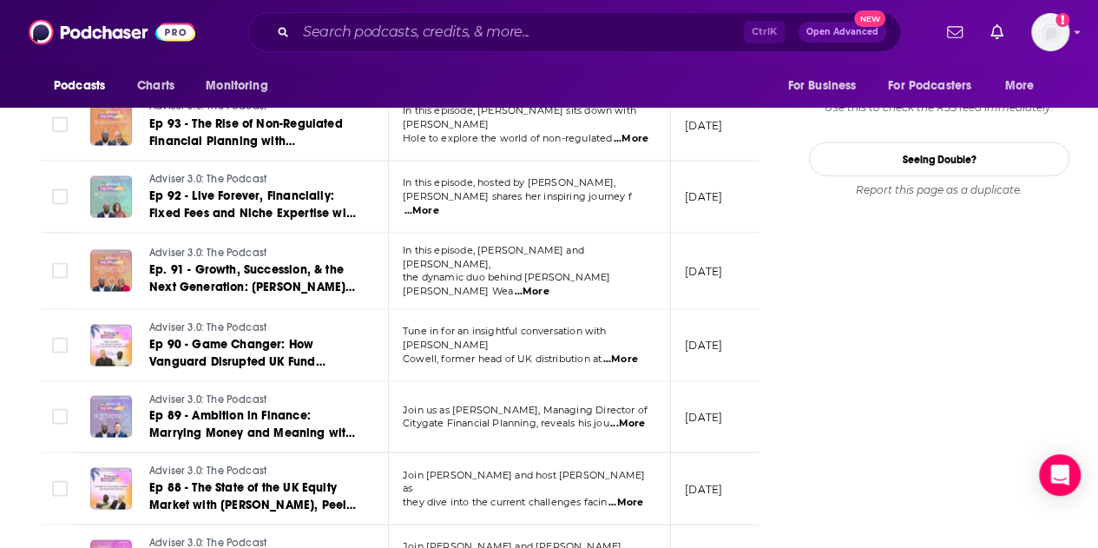
click at [631, 352] on span "...More" at bounding box center [620, 359] width 35 height 14
click at [946, 340] on div "Follow Rate Play Apps List Bookmark Share Tell Me Why Contact This Podcast Expo…" at bounding box center [939, 233] width 260 height 3920
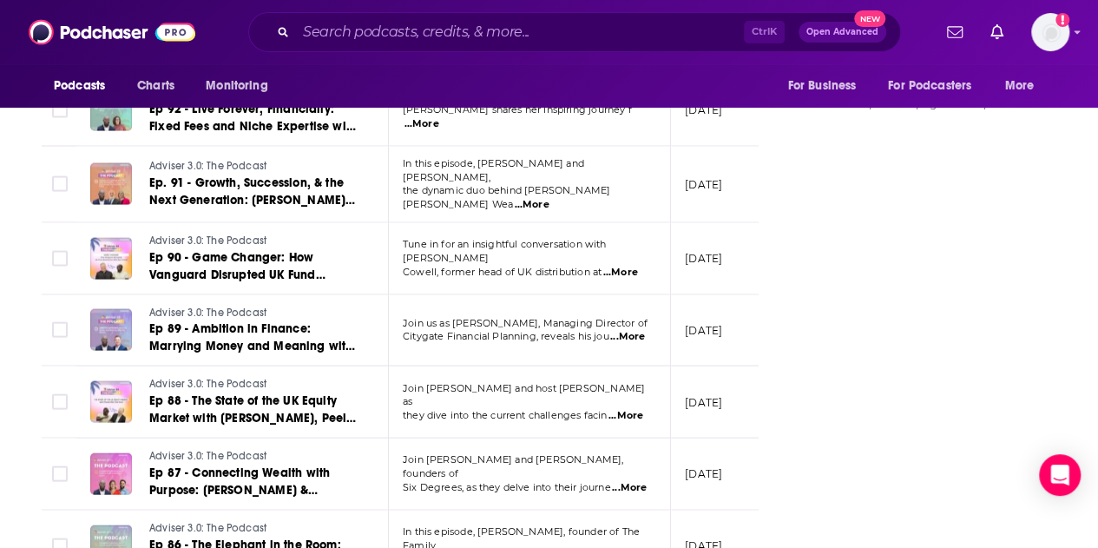
click at [637, 409] on span "...More" at bounding box center [625, 416] width 35 height 14
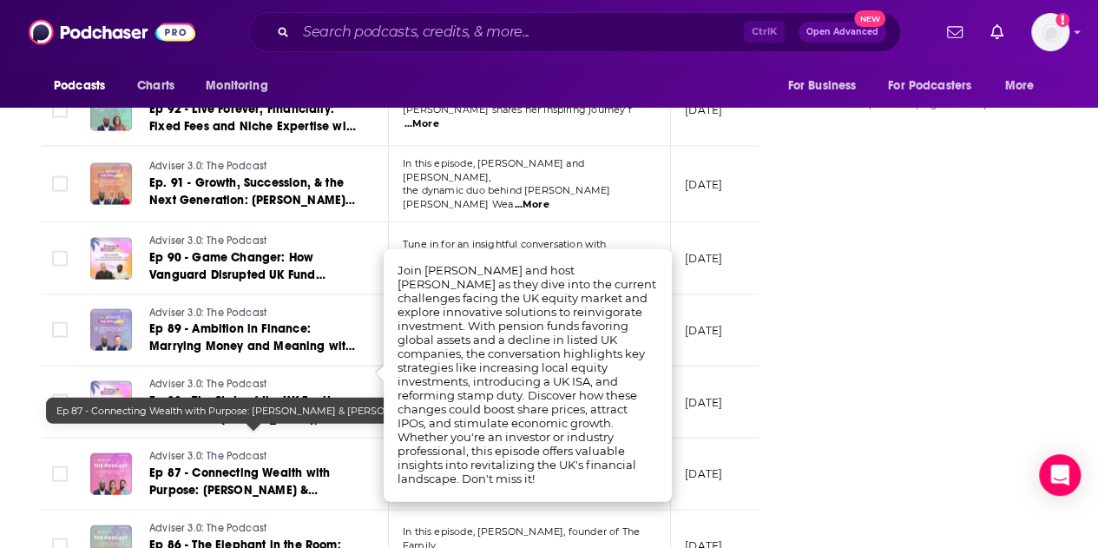
scroll to position [2170, 0]
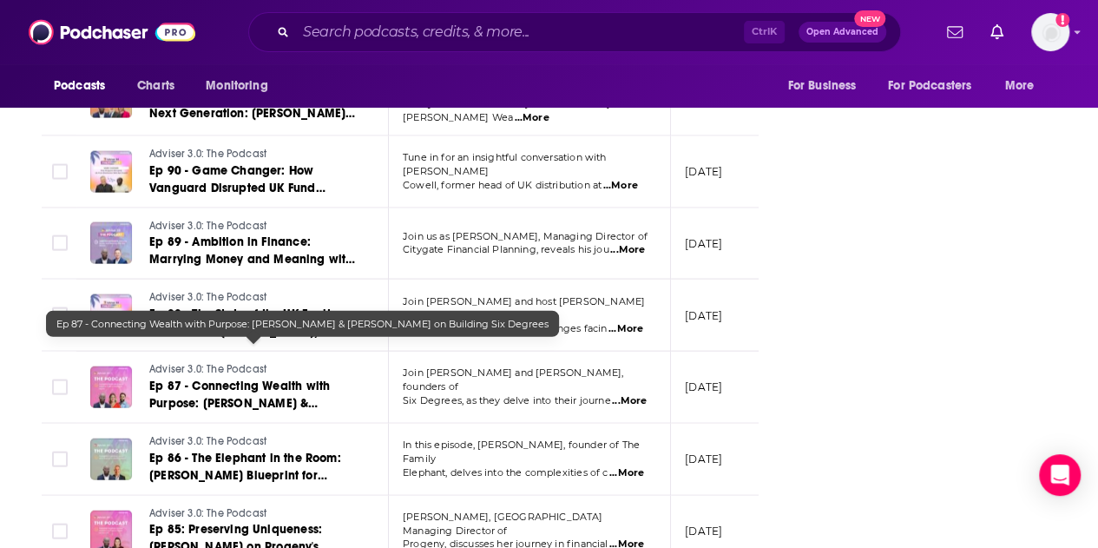
click at [343, 378] on link "Ep 87 - Connecting Wealth with Purpose: [PERSON_NAME] & [PERSON_NAME] on Buildi…" at bounding box center [253, 395] width 208 height 35
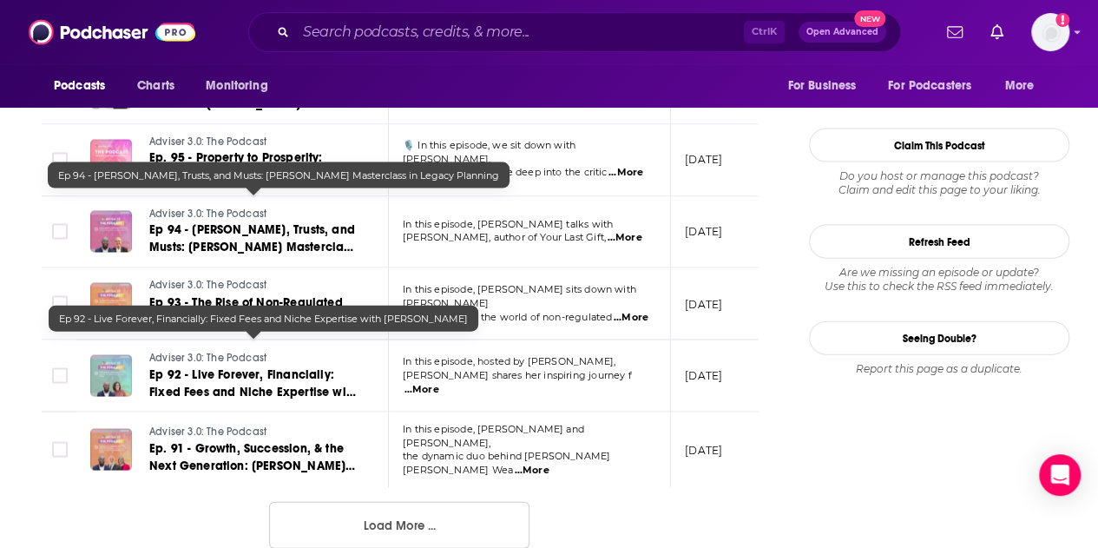
scroll to position [1823, 0]
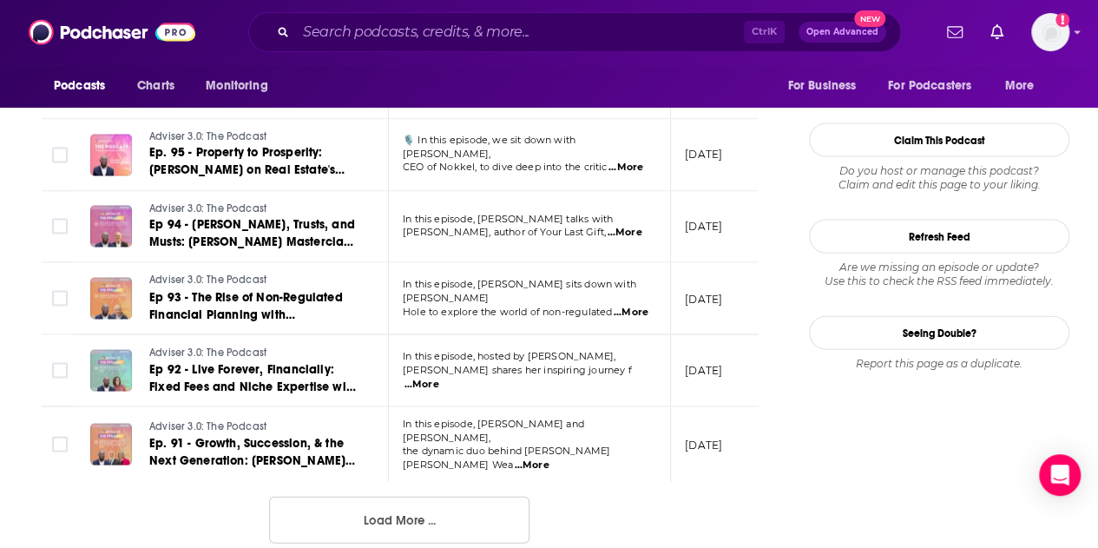
click at [421, 510] on button "Load More ..." at bounding box center [399, 519] width 260 height 47
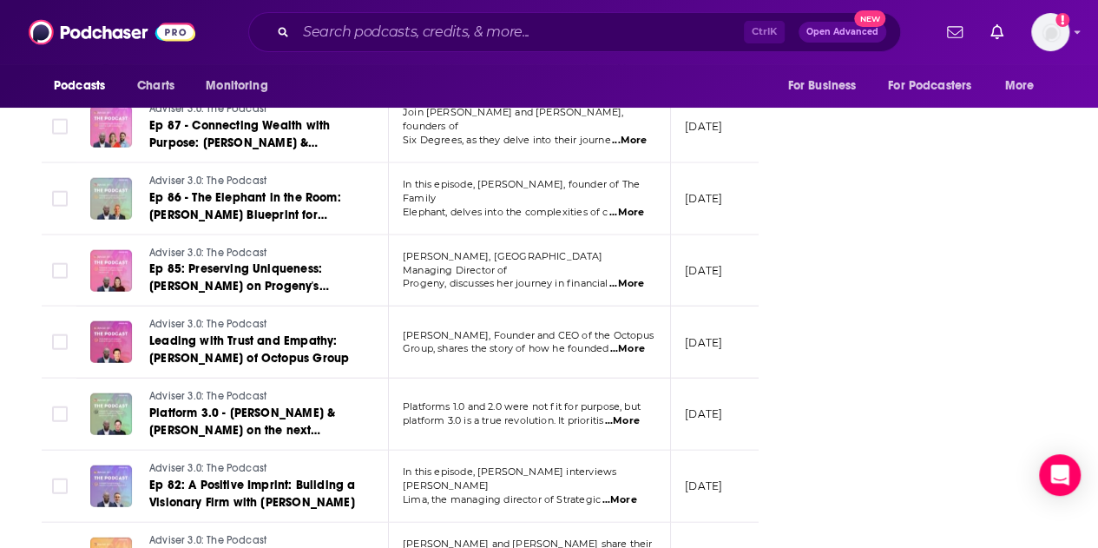
scroll to position [2517, 0]
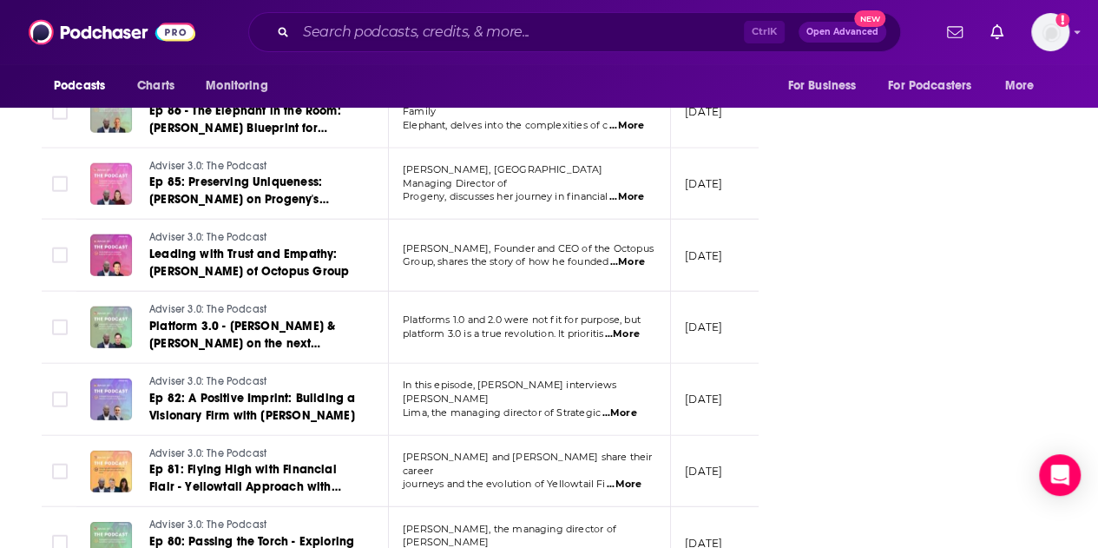
click at [635, 406] on span "...More" at bounding box center [618, 413] width 35 height 14
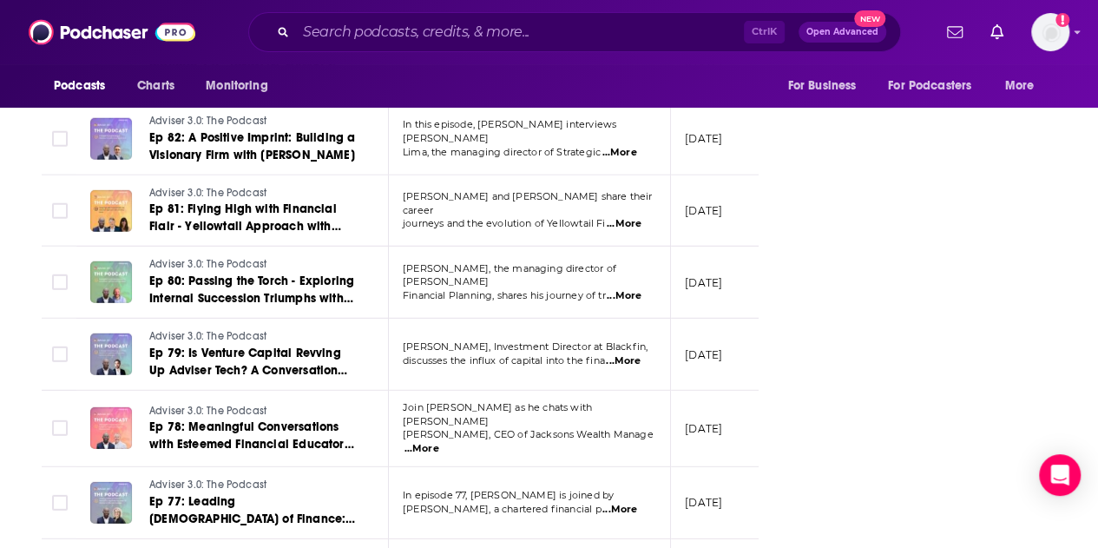
scroll to position [2864, 0]
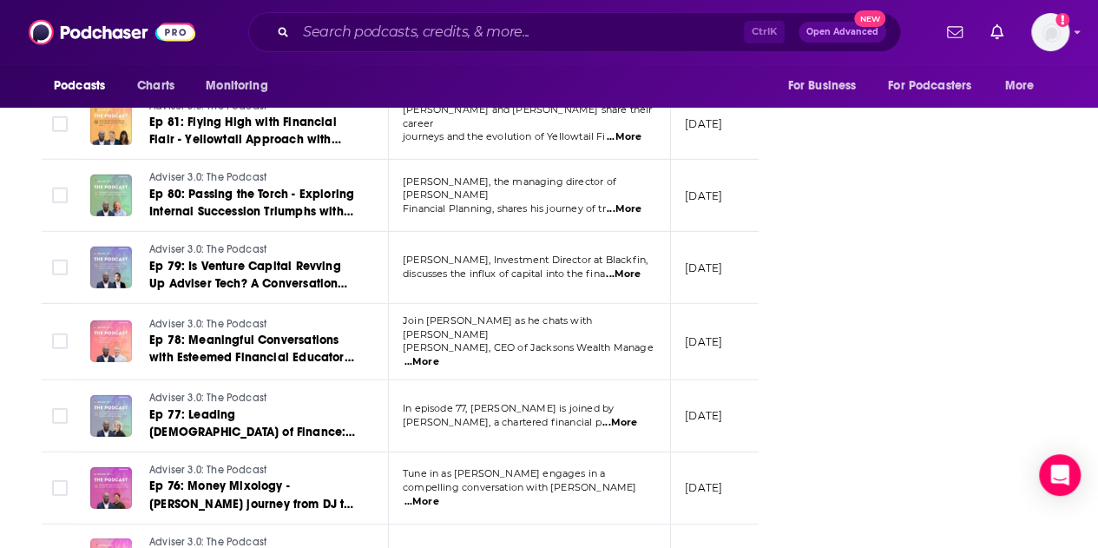
click at [628, 416] on span "...More" at bounding box center [619, 423] width 35 height 14
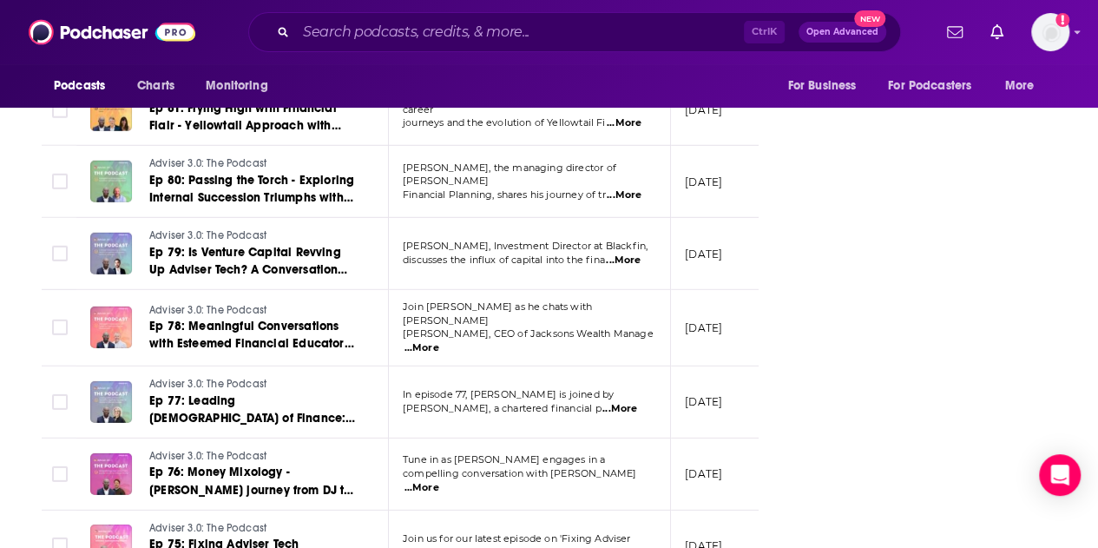
scroll to position [3038, 0]
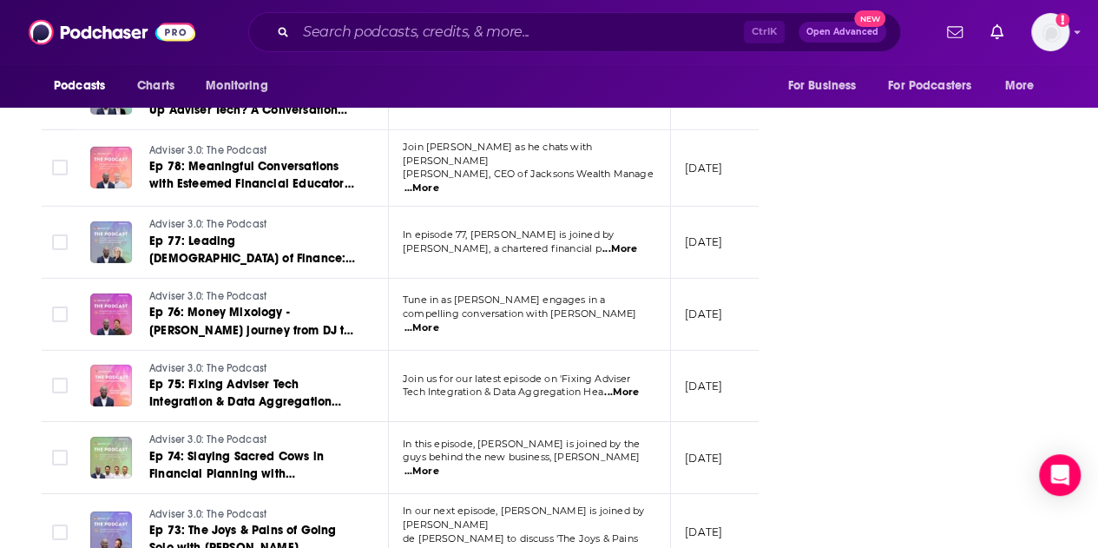
click at [439, 321] on span "...More" at bounding box center [421, 328] width 35 height 14
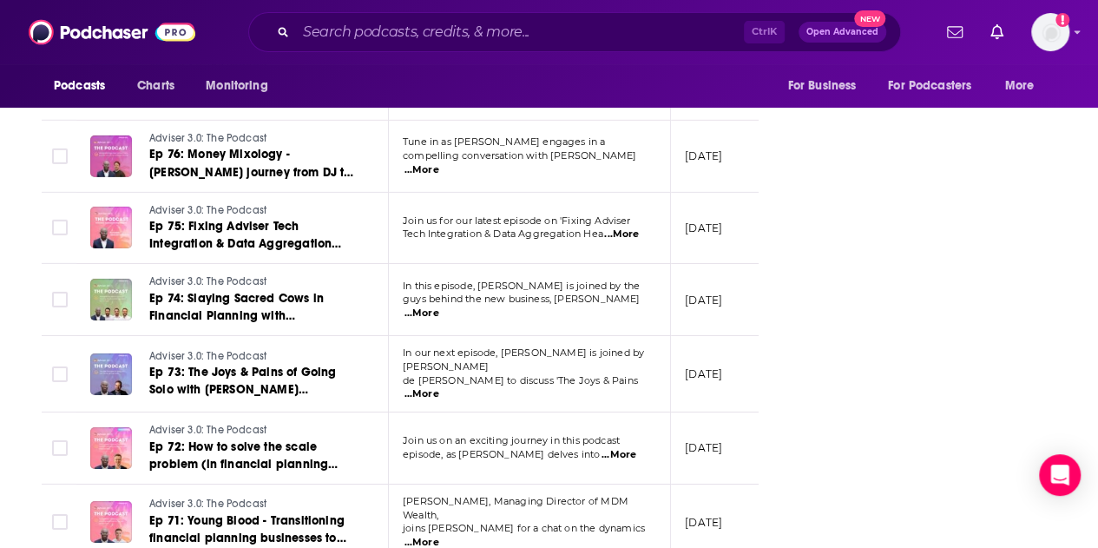
scroll to position [3211, 0]
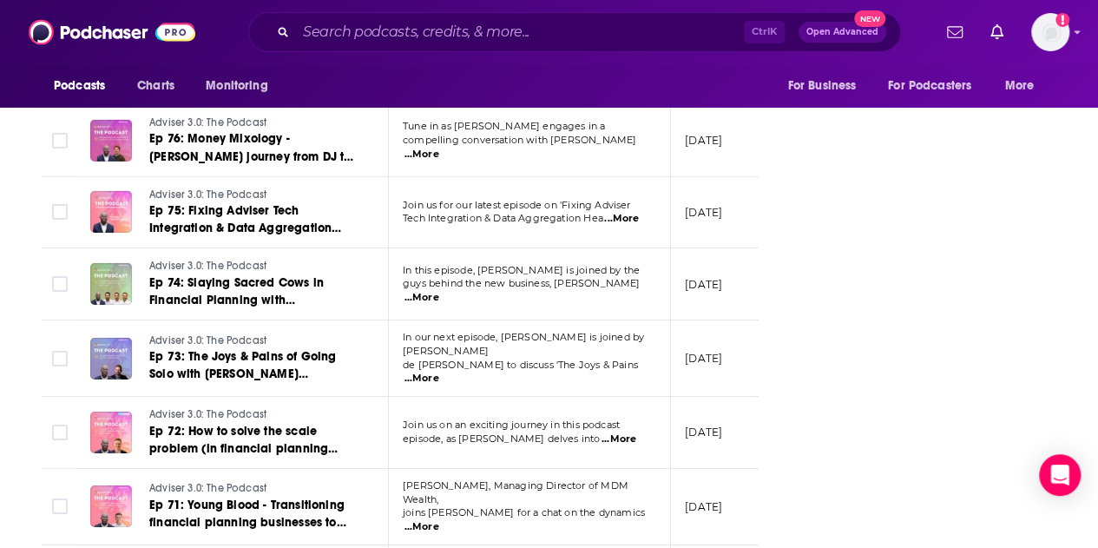
click at [439, 371] on span "...More" at bounding box center [421, 378] width 35 height 14
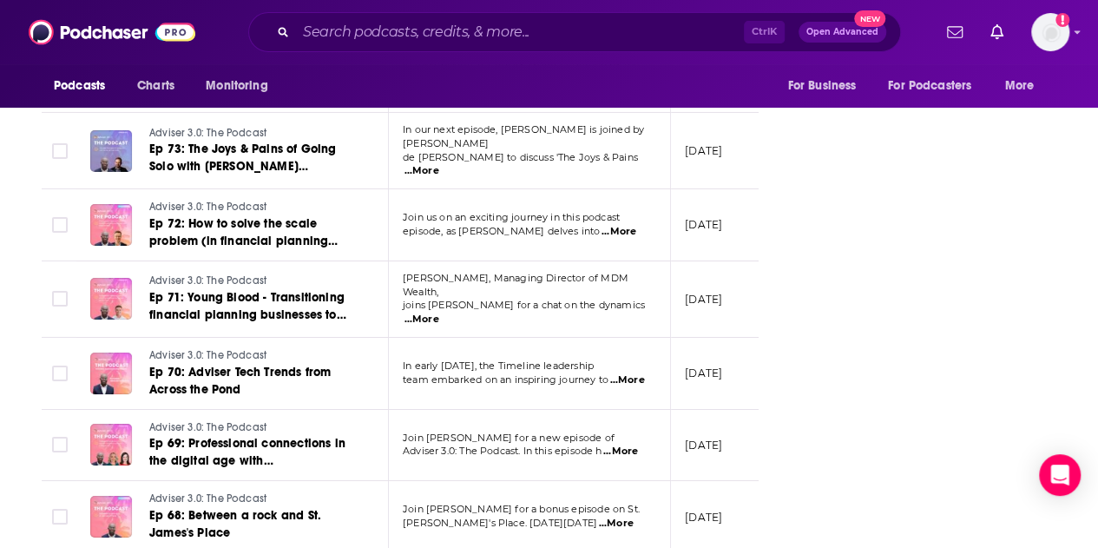
scroll to position [3472, 0]
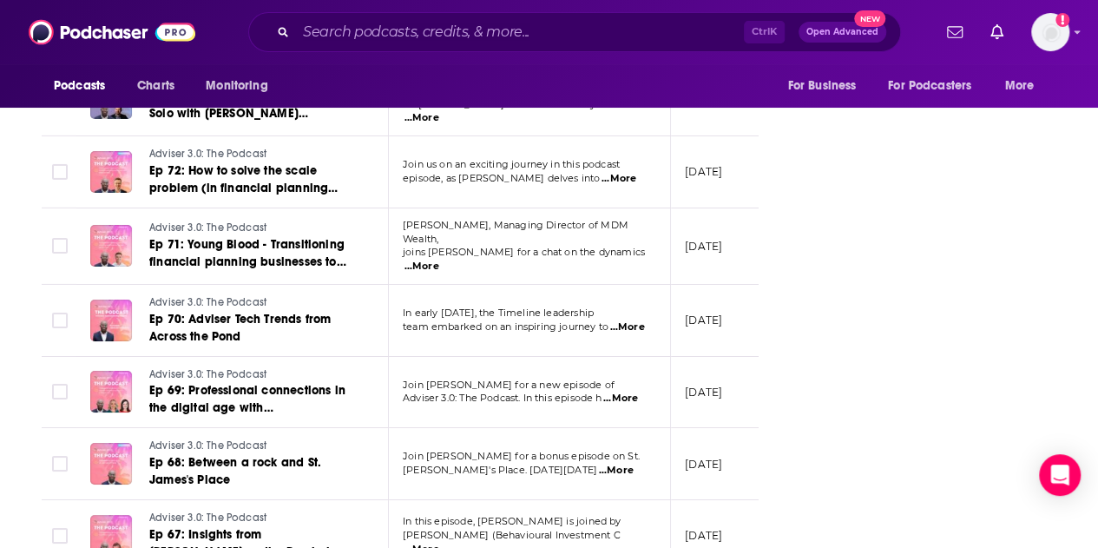
click at [629, 391] on span "...More" at bounding box center [620, 398] width 35 height 14
drag, startPoint x: 785, startPoint y: 305, endPoint x: 794, endPoint y: 324, distance: 21.0
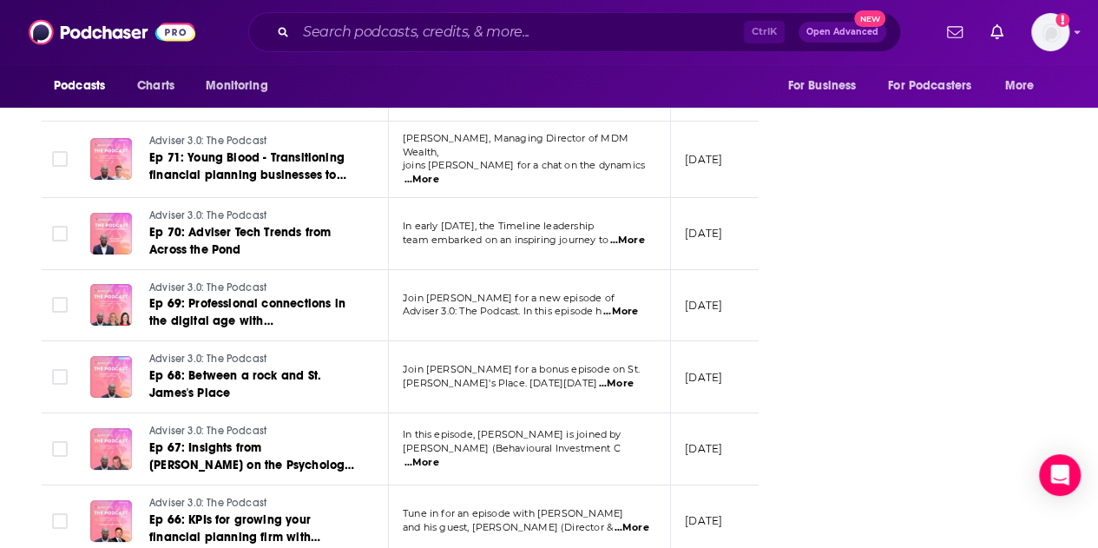
scroll to position [3612, 0]
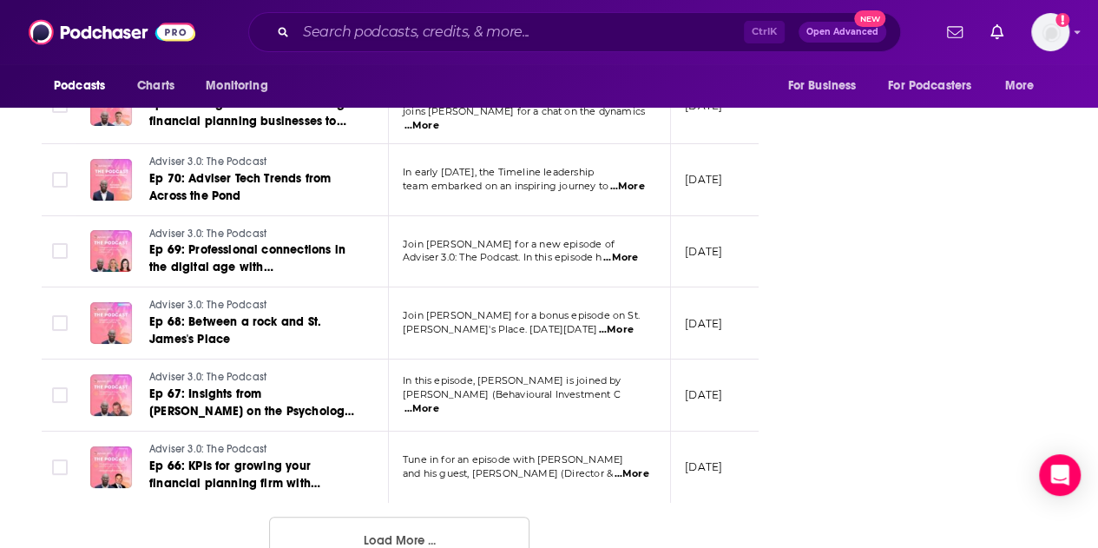
click at [638, 467] on span "...More" at bounding box center [631, 474] width 35 height 14
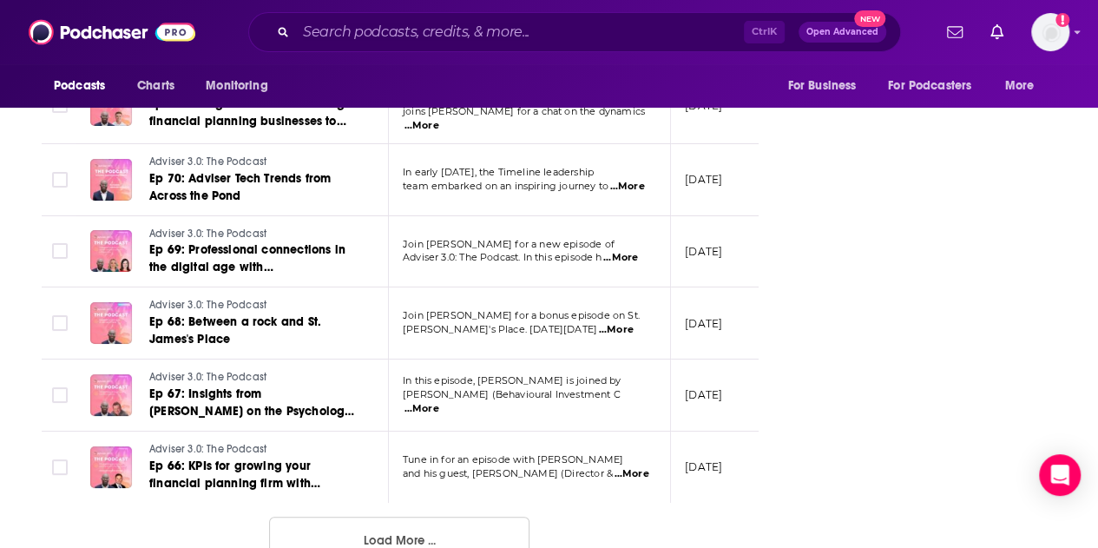
click at [377, 516] on button "Load More ..." at bounding box center [399, 539] width 260 height 47
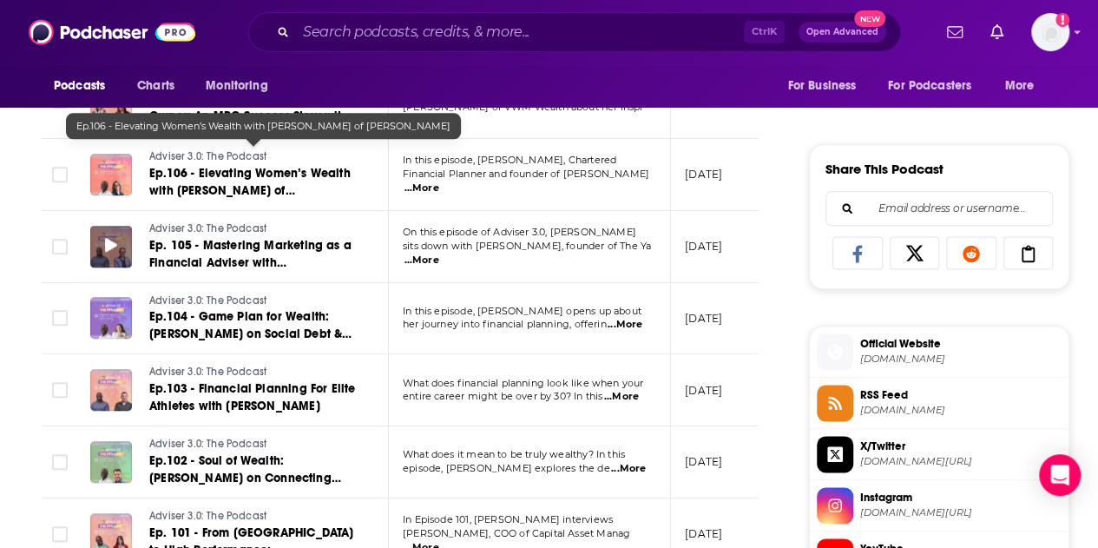
scroll to position [0, 0]
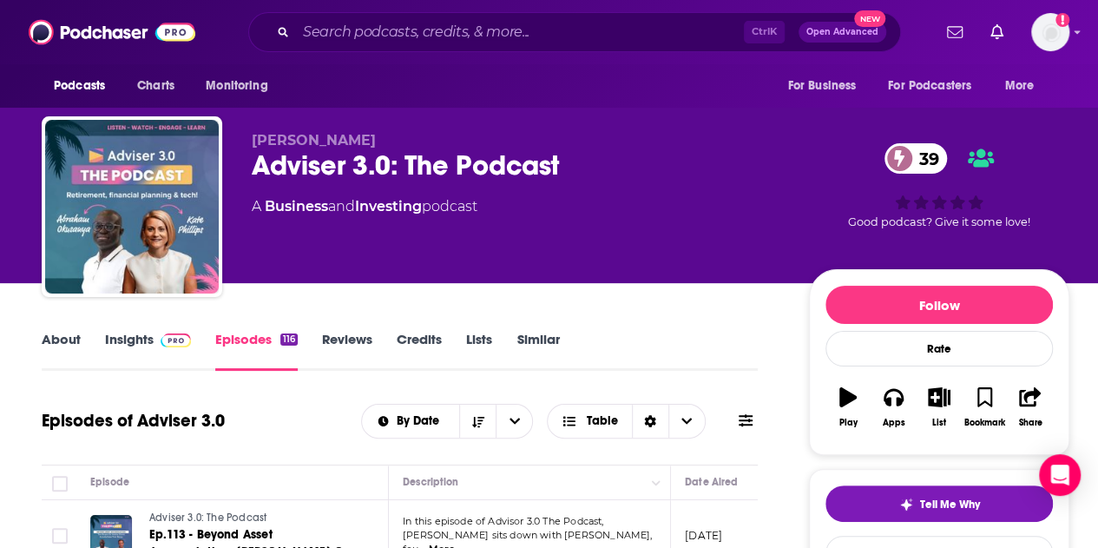
click at [342, 346] on link "Reviews" at bounding box center [347, 351] width 50 height 40
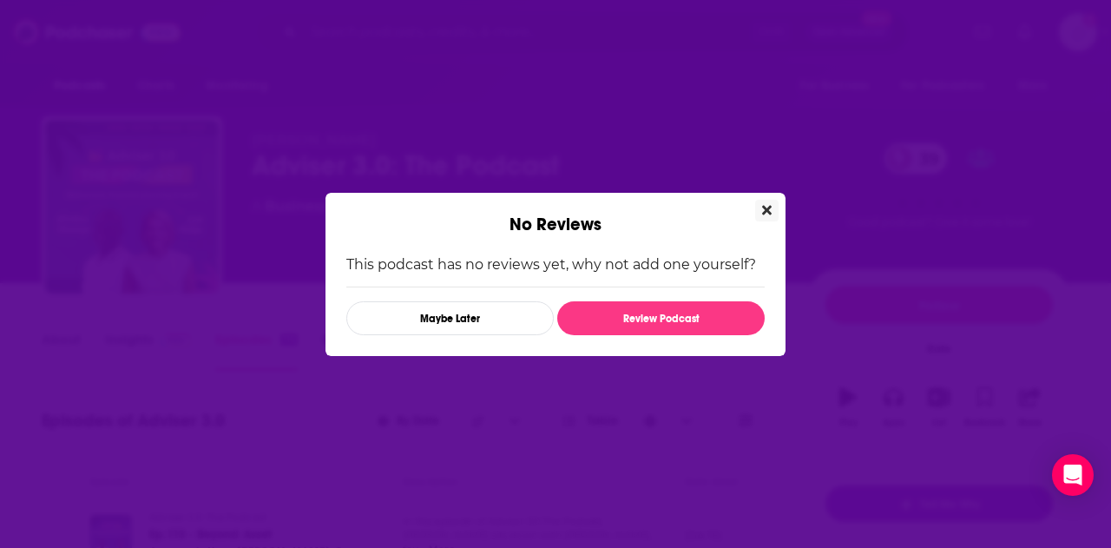
click at [766, 205] on icon "Close" at bounding box center [767, 210] width 10 height 14
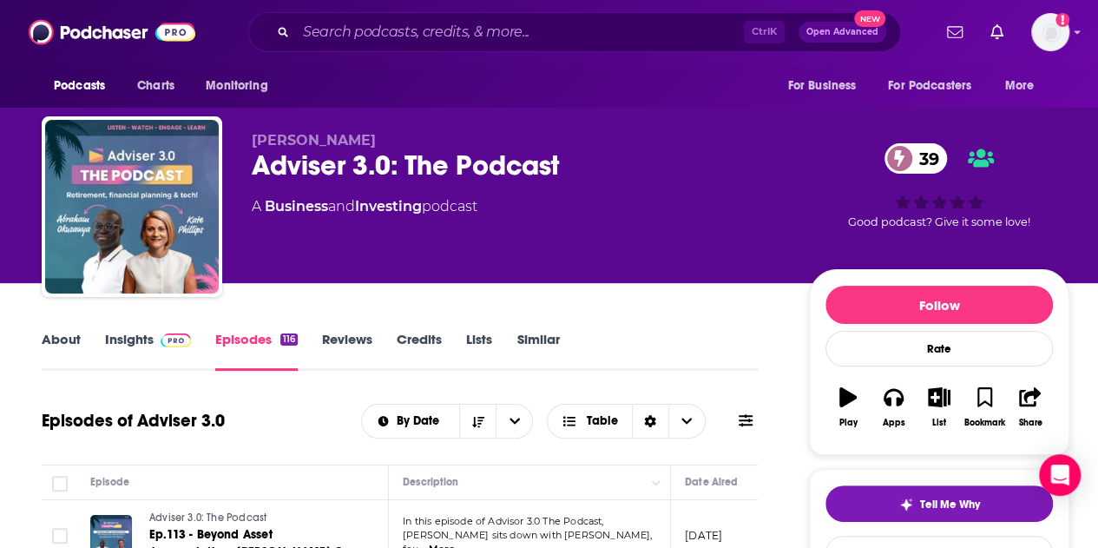
click at [420, 338] on link "Credits" at bounding box center [419, 351] width 45 height 40
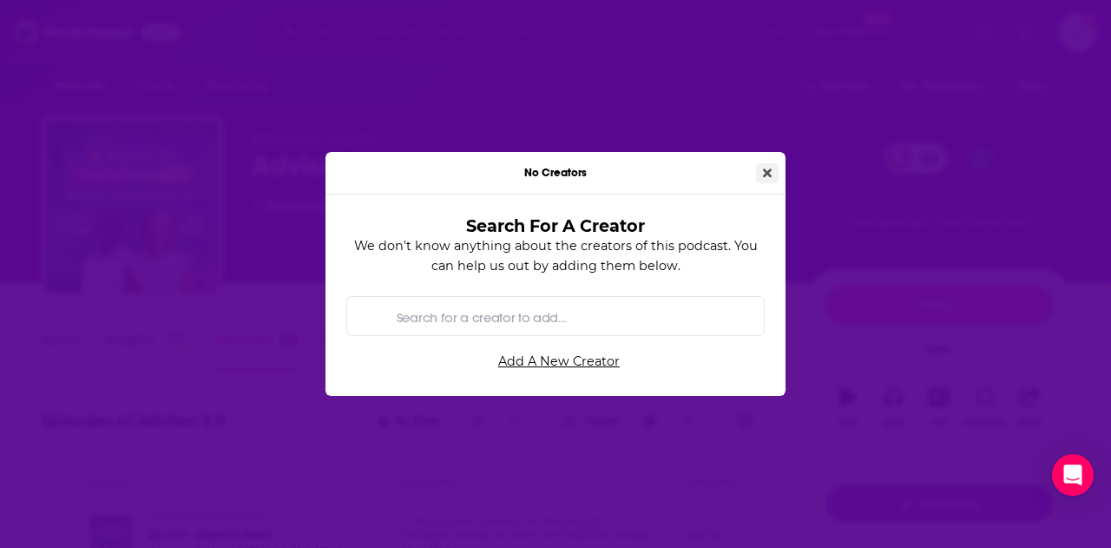
click at [765, 173] on icon "Close" at bounding box center [767, 172] width 9 height 9
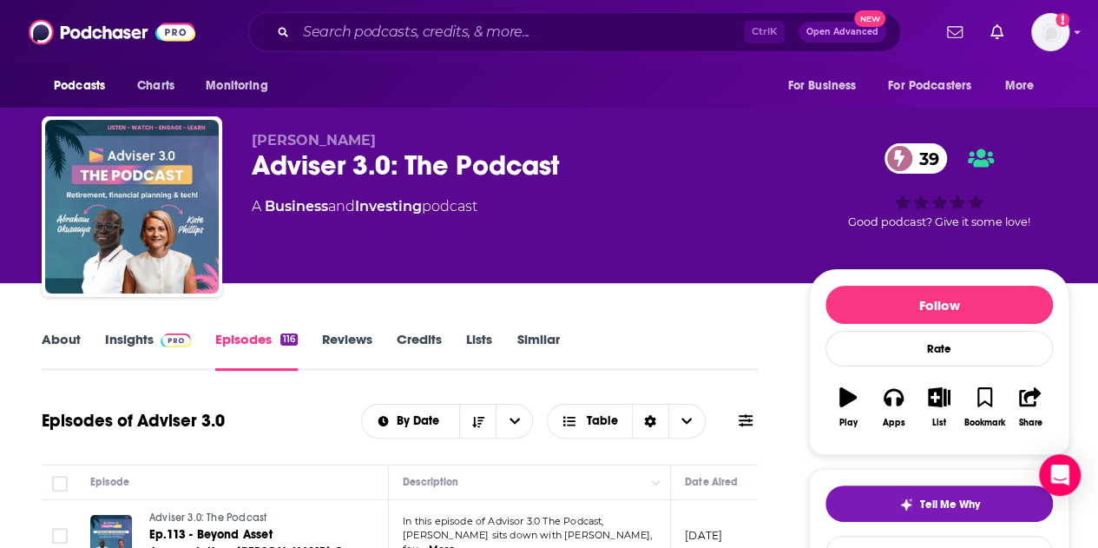
click at [547, 338] on link "Similar" at bounding box center [537, 351] width 43 height 40
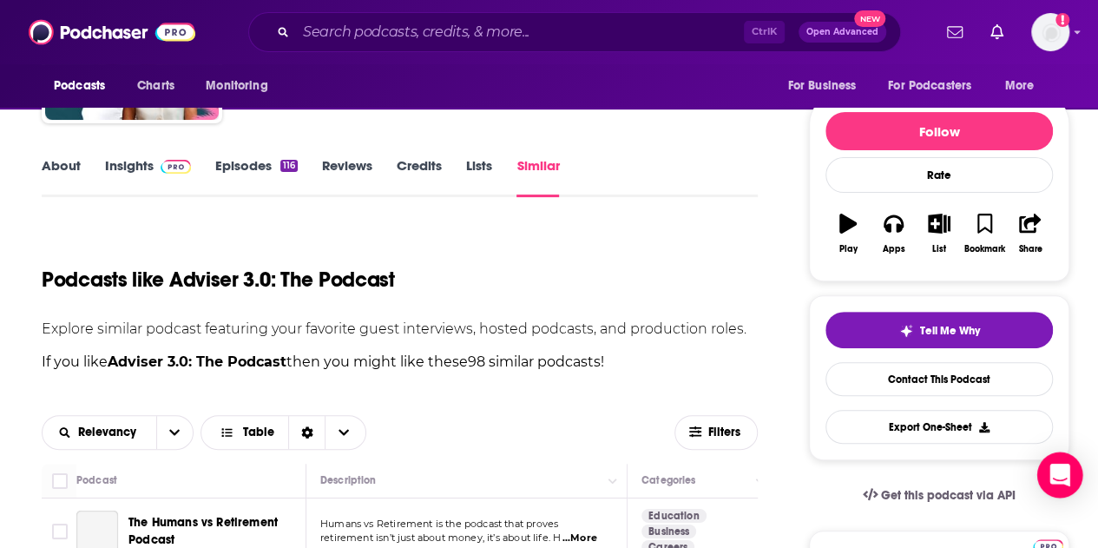
scroll to position [172, 0]
